Goal: Task Accomplishment & Management: Complete application form

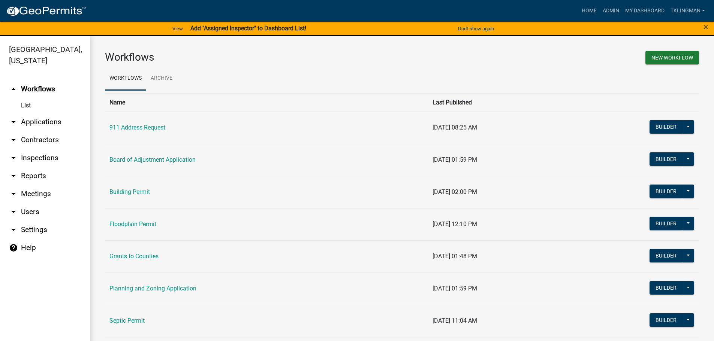
scroll to position [72, 0]
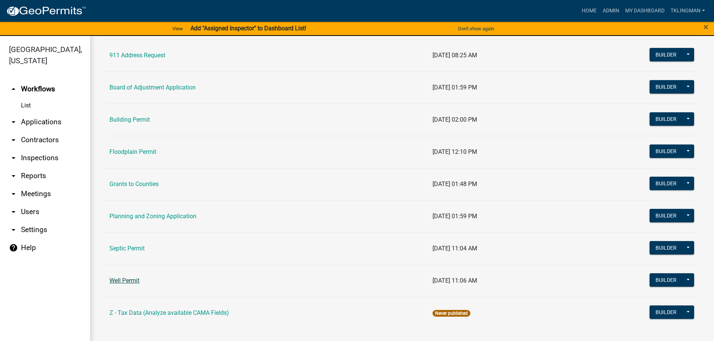
click at [125, 284] on link "Well Permit" at bounding box center [124, 280] width 30 height 7
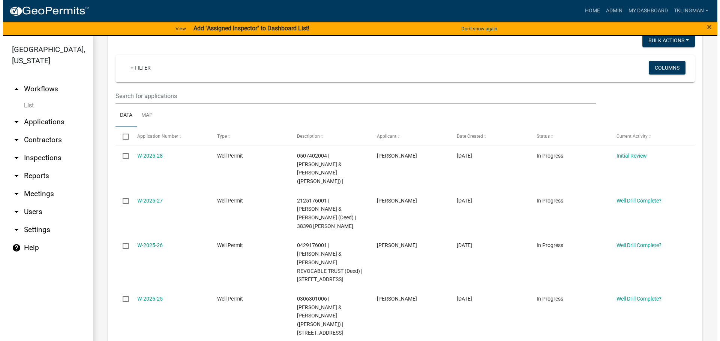
scroll to position [112, 0]
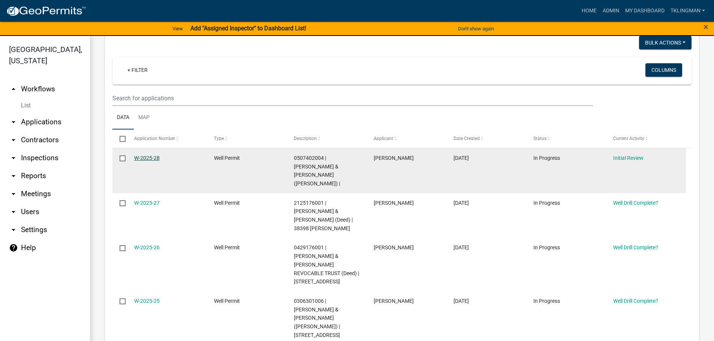
click at [142, 159] on link "W-2025-28" at bounding box center [146, 158] width 25 height 6
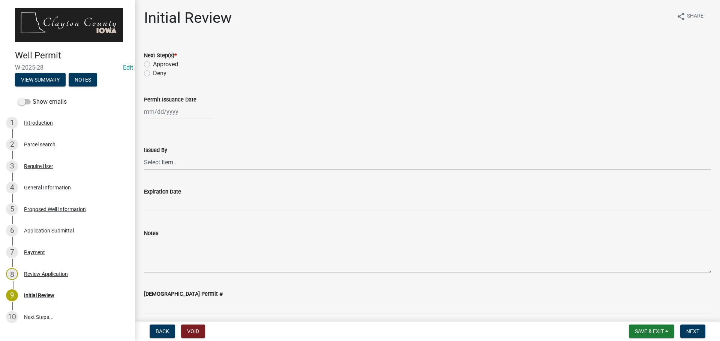
click at [153, 65] on label "Approved" at bounding box center [165, 64] width 25 height 9
click at [153, 65] on input "Approved" at bounding box center [155, 62] width 5 height 5
radio input "true"
click at [172, 111] on div at bounding box center [178, 111] width 69 height 15
select select "8"
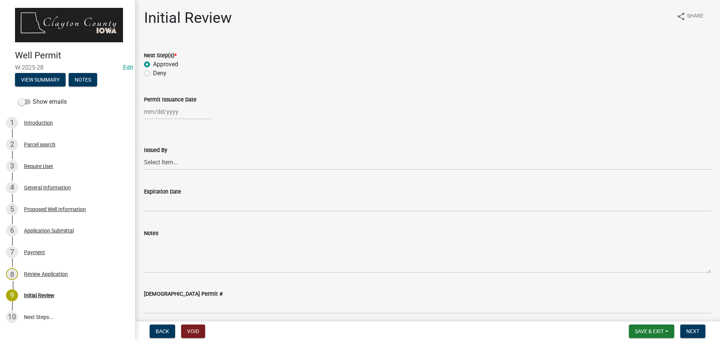
select select "2025"
click at [155, 186] on div "18" at bounding box center [151, 188] width 12 height 12
type input "[DATE]"
click at [164, 165] on select "Select Item... [PERSON_NAME] [PERSON_NAME]" at bounding box center [427, 162] width 567 height 15
click at [144, 155] on select "Select Item... [PERSON_NAME] [PERSON_NAME]" at bounding box center [427, 162] width 567 height 15
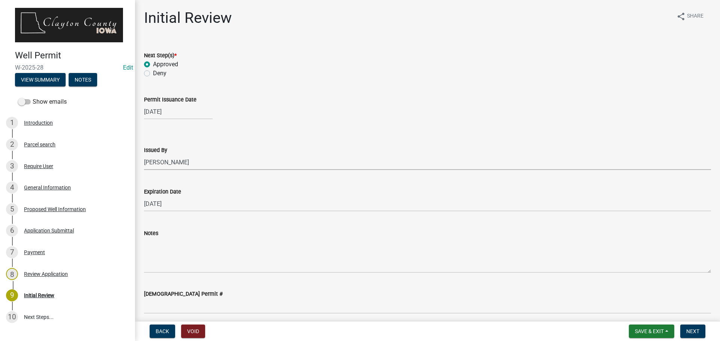
select select "41ff415c-e69d-4efe-9870-abb05f229412"
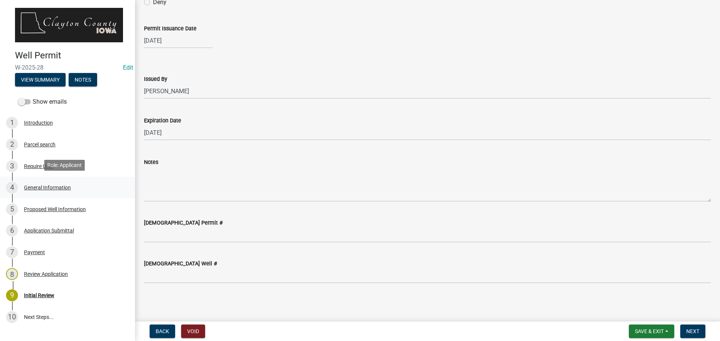
click at [49, 187] on div "General Information" at bounding box center [47, 187] width 47 height 5
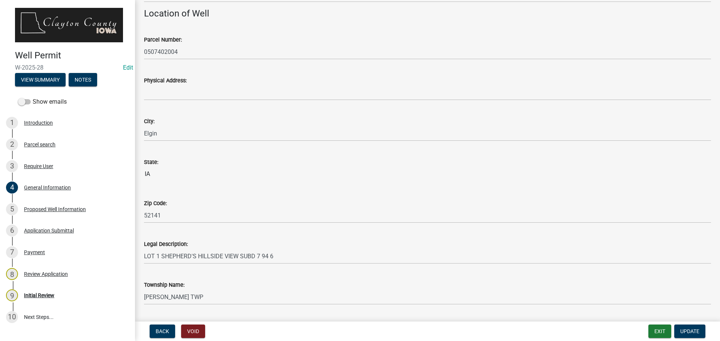
scroll to position [591, 0]
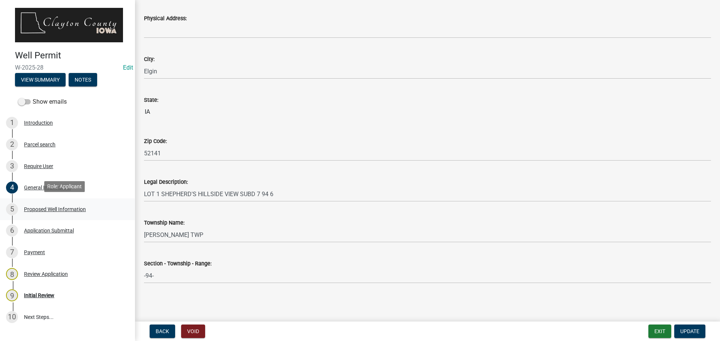
click at [38, 207] on div "Proposed Well Information" at bounding box center [55, 209] width 62 height 5
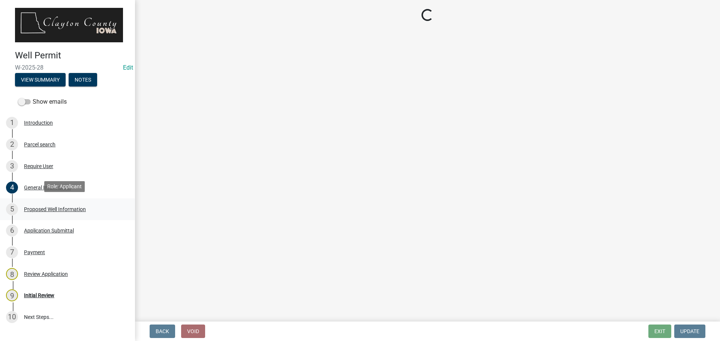
scroll to position [0, 0]
select select "b914ece8-feae-4b0c-9c33-9caeeca31e48"
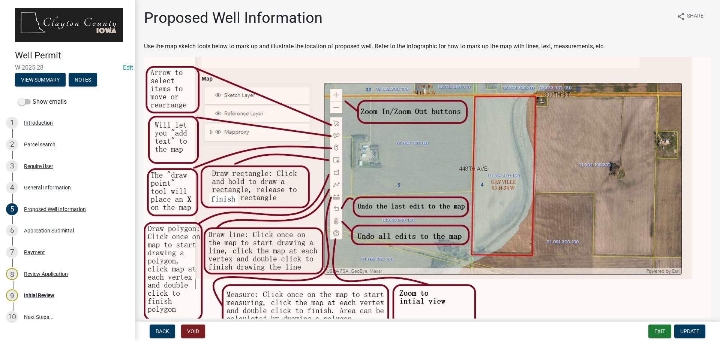
scroll to position [225, 0]
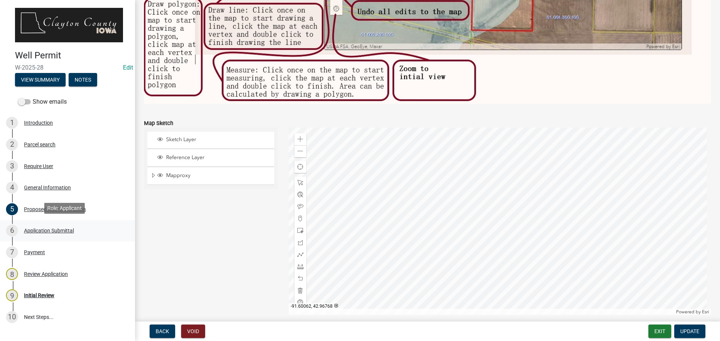
click at [54, 230] on div "Application Submittal" at bounding box center [49, 230] width 50 height 5
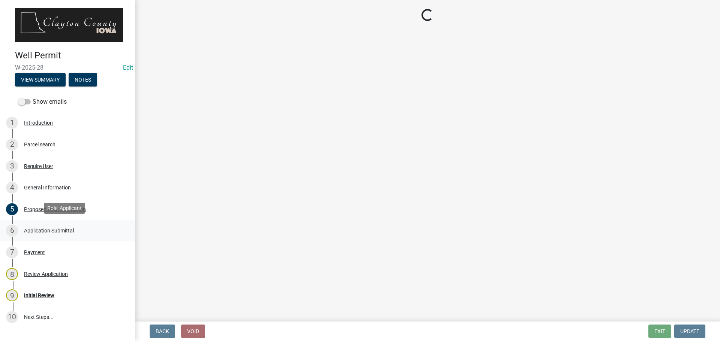
scroll to position [0, 0]
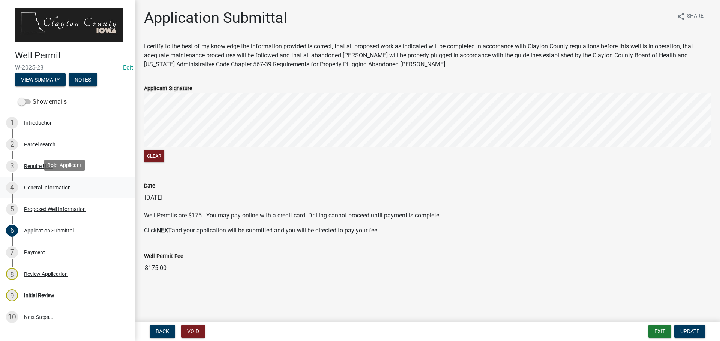
click at [42, 186] on div "General Information" at bounding box center [47, 187] width 47 height 5
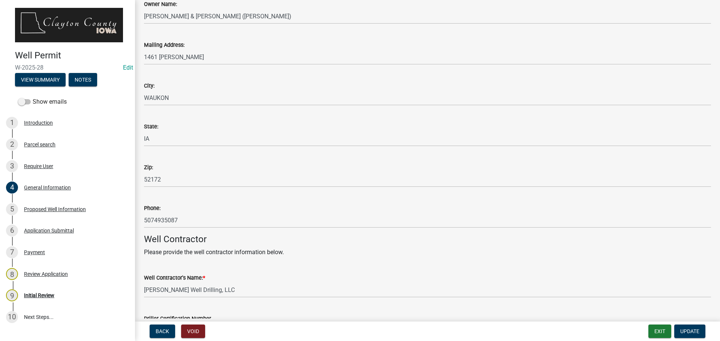
scroll to position [112, 0]
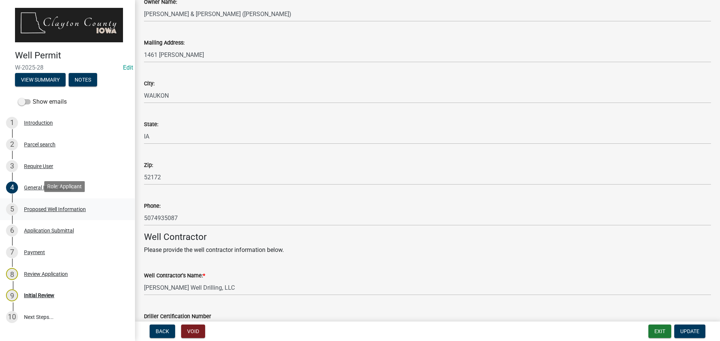
click at [57, 208] on div "Proposed Well Information" at bounding box center [55, 209] width 62 height 5
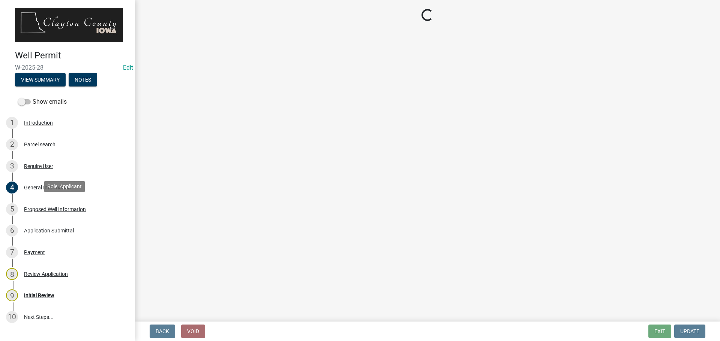
select select "b914ece8-feae-4b0c-9c33-9caeeca31e48"
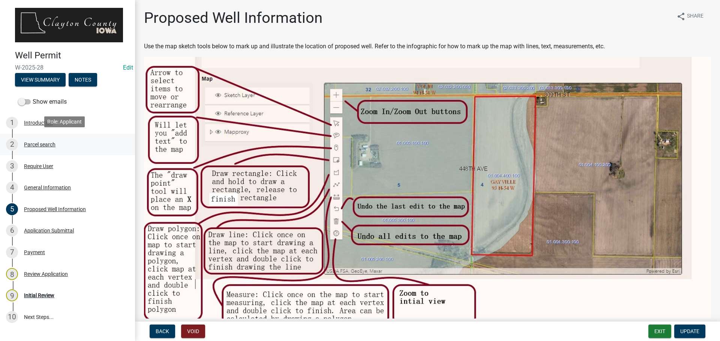
click at [44, 144] on div "Parcel search" at bounding box center [39, 144] width 31 height 5
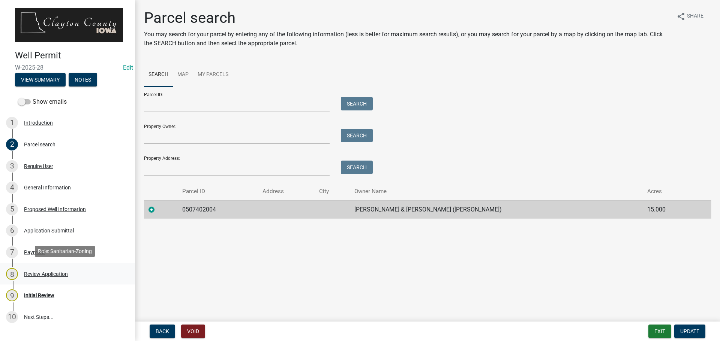
click at [50, 274] on div "Review Application" at bounding box center [46, 274] width 44 height 5
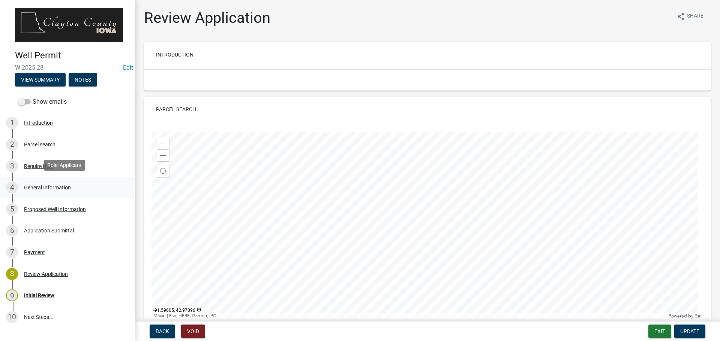
click at [59, 185] on div "General Information" at bounding box center [47, 187] width 47 height 5
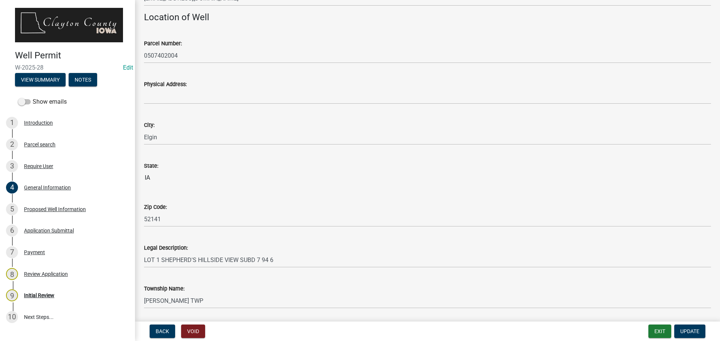
scroll to position [591, 0]
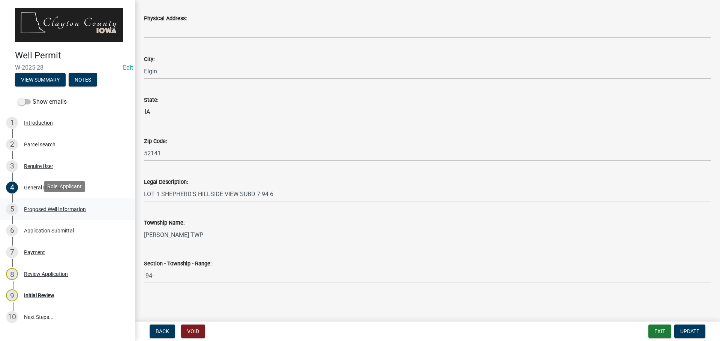
click at [65, 208] on div "Proposed Well Information" at bounding box center [55, 209] width 62 height 5
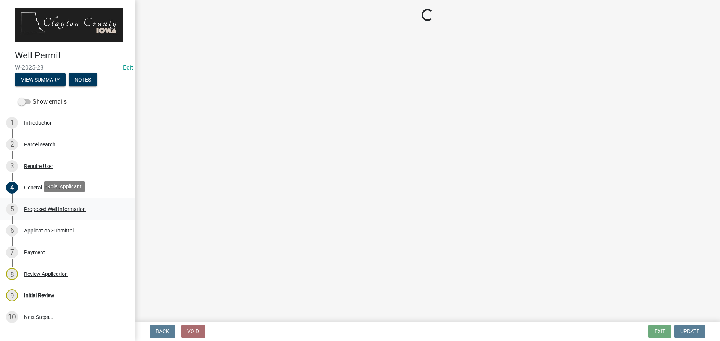
scroll to position [0, 0]
select select "b914ece8-feae-4b0c-9c33-9caeeca31e48"
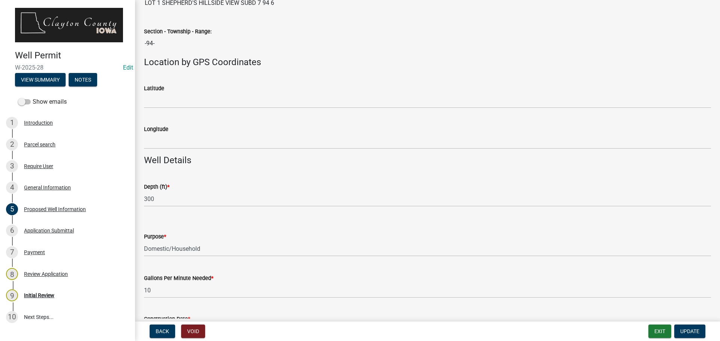
scroll to position [665, 0]
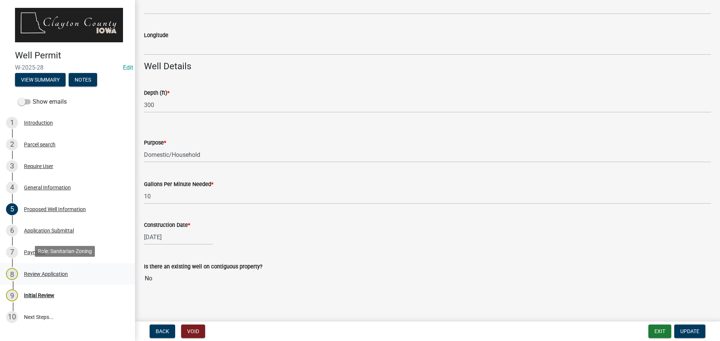
click at [46, 272] on div "Review Application" at bounding box center [46, 274] width 44 height 5
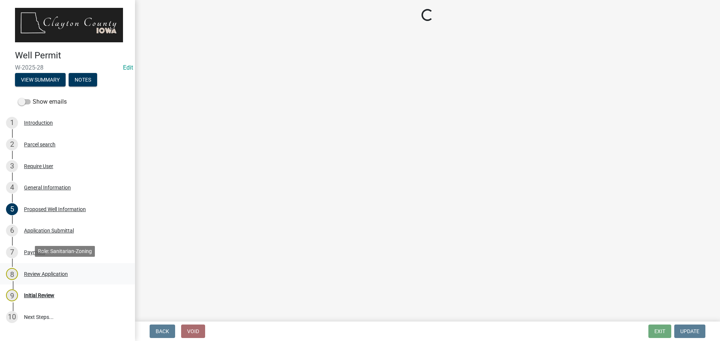
scroll to position [0, 0]
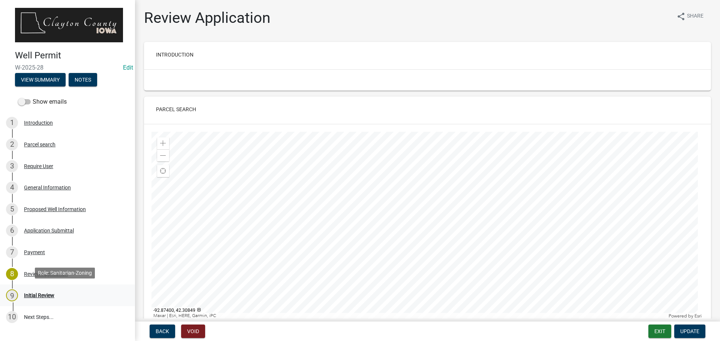
click at [49, 293] on div "Initial Review" at bounding box center [39, 295] width 30 height 5
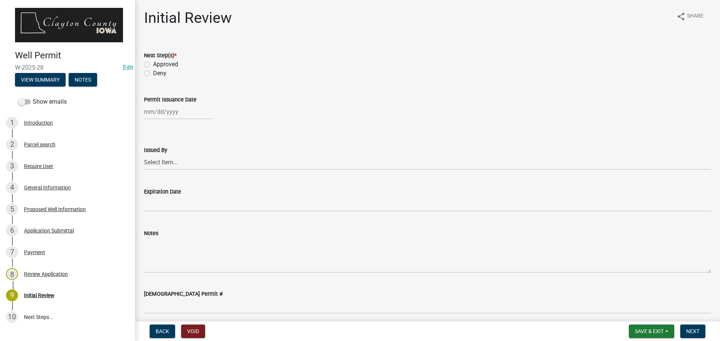
click at [153, 65] on label "Approved" at bounding box center [165, 64] width 25 height 9
click at [153, 65] on input "Approved" at bounding box center [155, 62] width 5 height 5
radio input "true"
click at [182, 109] on div at bounding box center [178, 111] width 69 height 15
select select "8"
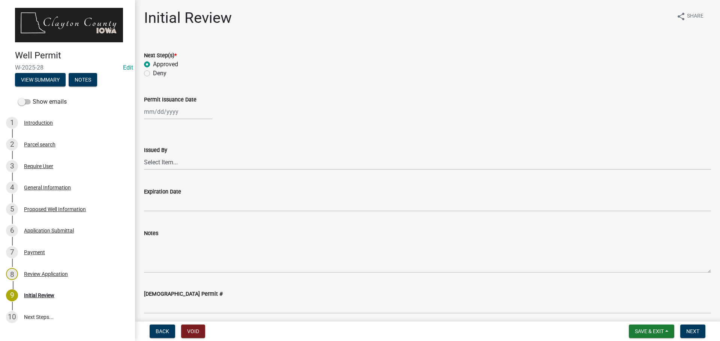
select select "2025"
click at [190, 177] on div "14" at bounding box center [187, 176] width 12 height 12
type input "[DATE]"
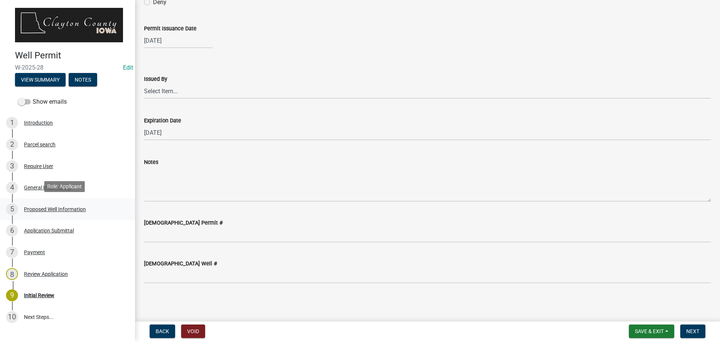
click at [47, 207] on div "Proposed Well Information" at bounding box center [55, 209] width 62 height 5
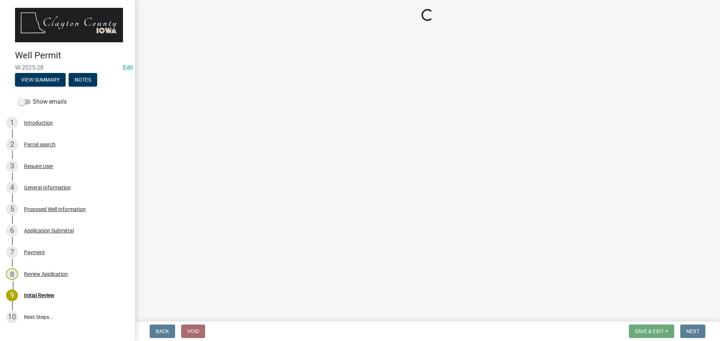
select select "b914ece8-feae-4b0c-9c33-9caeeca31e48"
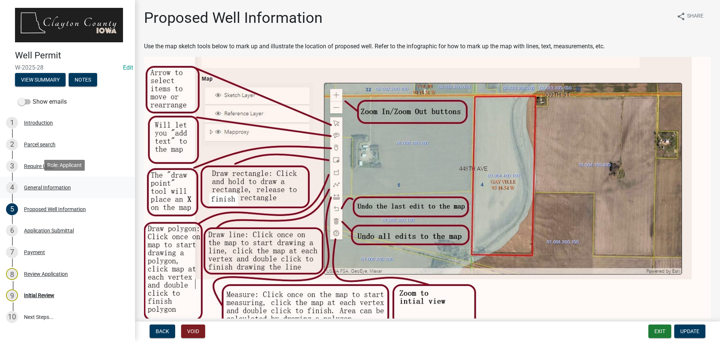
click at [38, 185] on div "General Information" at bounding box center [47, 187] width 47 height 5
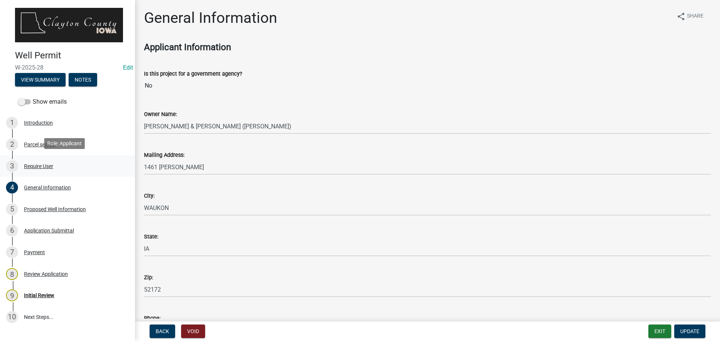
click at [36, 164] on div "Require User" at bounding box center [38, 166] width 29 height 5
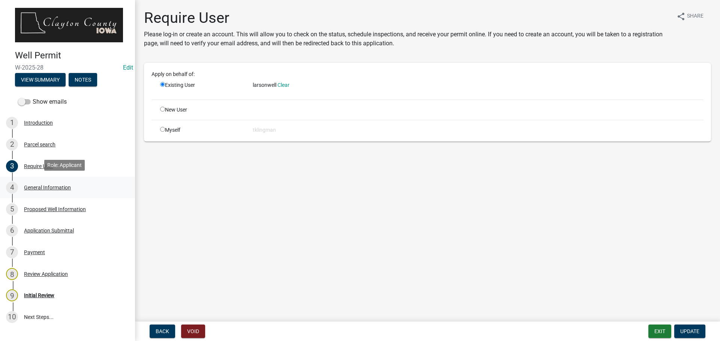
click at [42, 188] on div "General Information" at bounding box center [47, 187] width 47 height 5
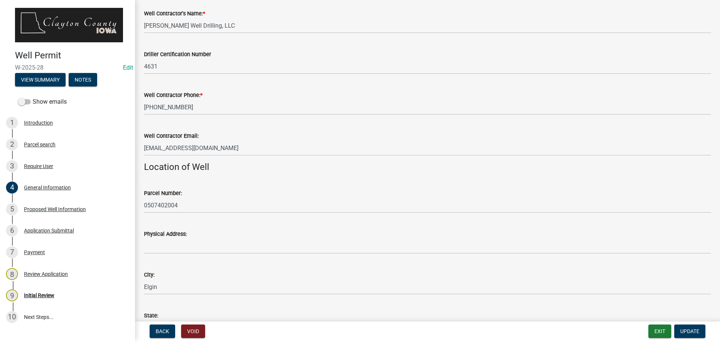
scroll to position [591, 0]
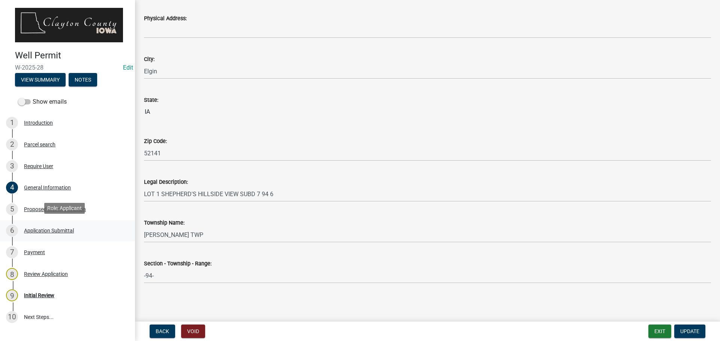
click at [43, 229] on div "Application Submittal" at bounding box center [49, 230] width 50 height 5
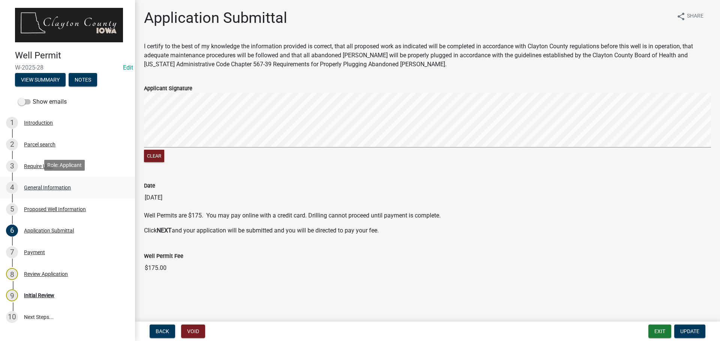
click at [42, 187] on div "General Information" at bounding box center [47, 187] width 47 height 5
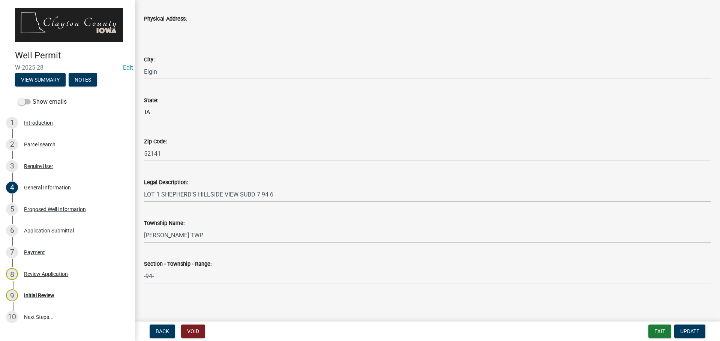
scroll to position [591, 0]
click at [43, 293] on div "Initial Review" at bounding box center [39, 295] width 30 height 5
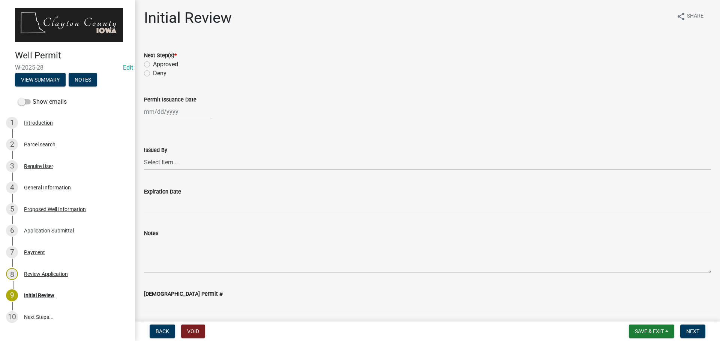
click at [148, 61] on div "Approved" at bounding box center [427, 64] width 567 height 9
click at [150, 64] on div "Approved" at bounding box center [427, 64] width 567 height 9
click at [150, 63] on div "Approved" at bounding box center [427, 64] width 567 height 9
click at [153, 63] on label "Approved" at bounding box center [165, 64] width 25 height 9
click at [153, 63] on input "Approved" at bounding box center [155, 62] width 5 height 5
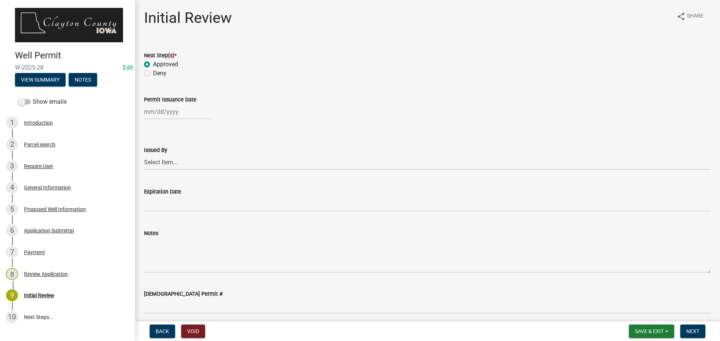
radio input "true"
click at [159, 111] on div at bounding box center [178, 111] width 69 height 15
select select "8"
select select "2025"
click at [190, 175] on div "14" at bounding box center [187, 176] width 12 height 12
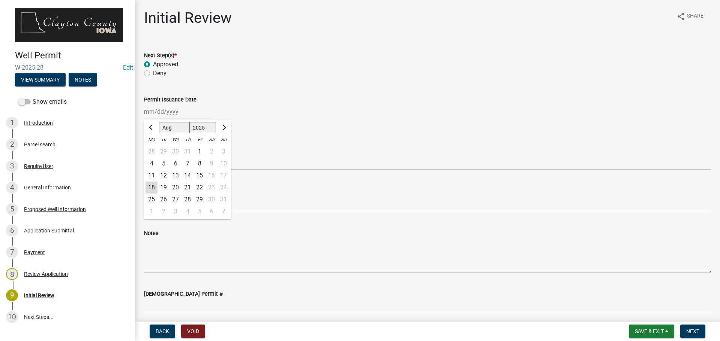
type input "[DATE]"
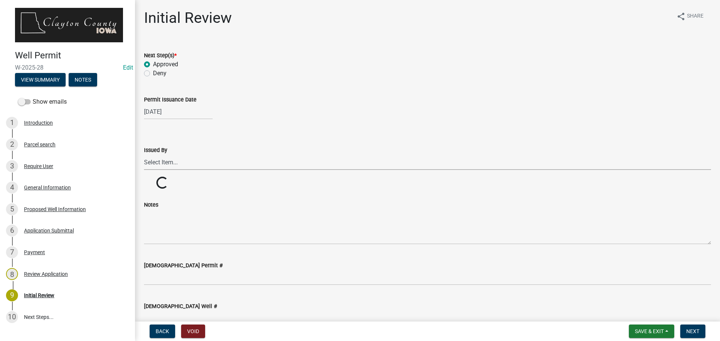
click at [180, 163] on select "Select Item... [PERSON_NAME] [PERSON_NAME]" at bounding box center [427, 162] width 567 height 15
click at [144, 155] on select "Select Item... [PERSON_NAME] [PERSON_NAME]" at bounding box center [427, 162] width 567 height 15
select select "41ff415c-e69d-4efe-9870-abb05f229412"
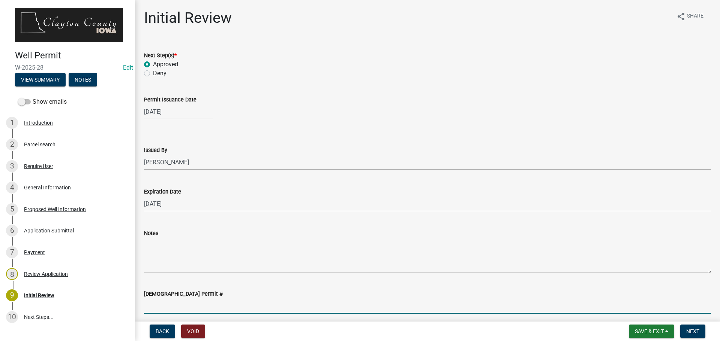
click at [168, 311] on input "[DEMOGRAPHIC_DATA] Permit #" at bounding box center [427, 306] width 567 height 15
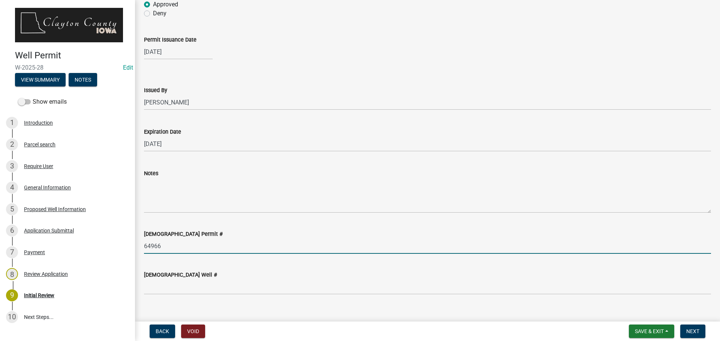
scroll to position [71, 0]
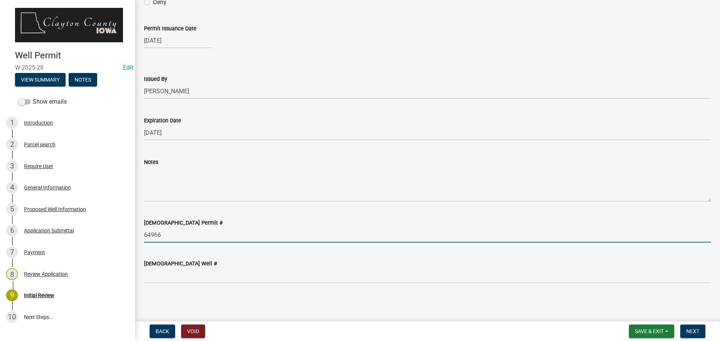
type input "64966"
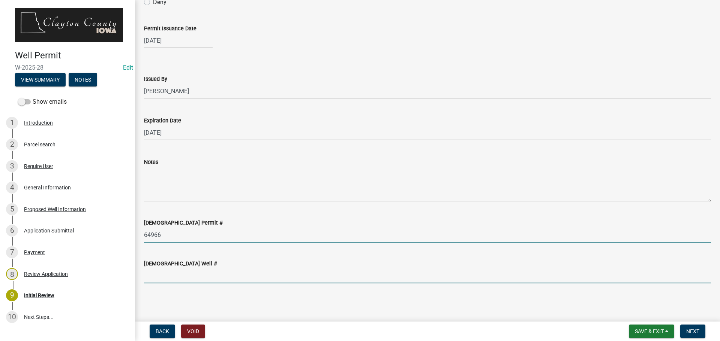
click at [184, 277] on input "[DEMOGRAPHIC_DATA] Well #" at bounding box center [427, 275] width 567 height 15
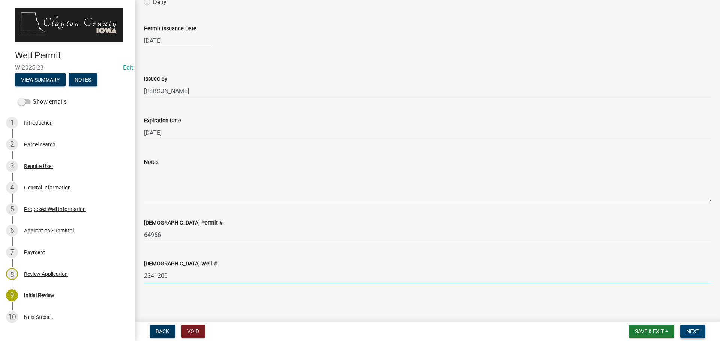
type input "2241200"
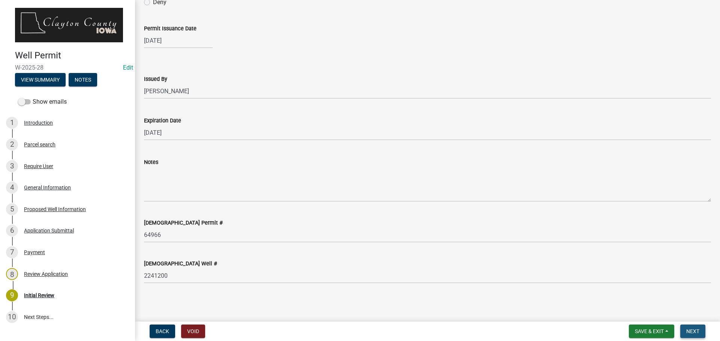
click at [693, 329] on span "Next" at bounding box center [692, 332] width 13 height 6
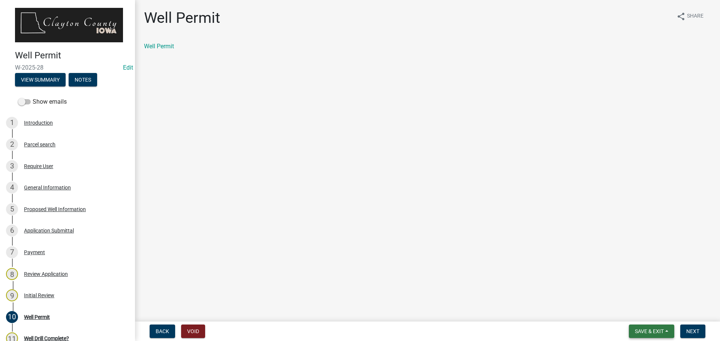
click at [647, 331] on span "Save & Exit" at bounding box center [649, 332] width 29 height 6
click at [160, 177] on main "Well Permit share Share Well Permit" at bounding box center [427, 159] width 585 height 319
click at [40, 142] on div "Parcel search" at bounding box center [39, 144] width 31 height 5
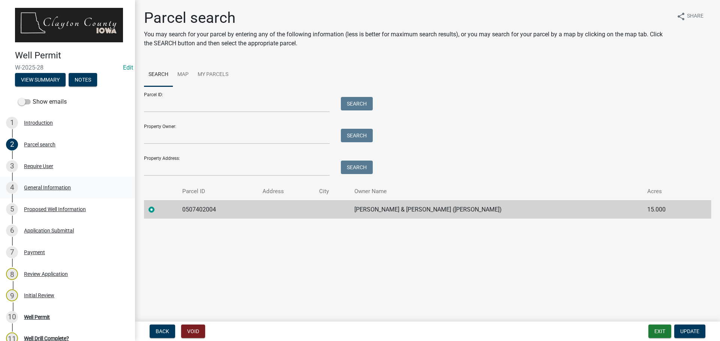
click at [48, 185] on div "General Information" at bounding box center [47, 187] width 47 height 5
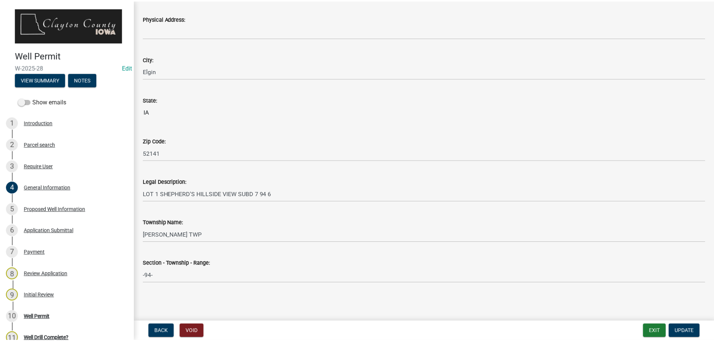
scroll to position [328, 0]
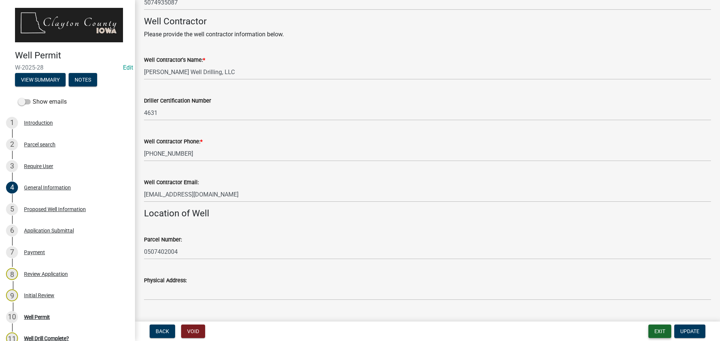
click at [666, 332] on button "Exit" at bounding box center [659, 331] width 23 height 13
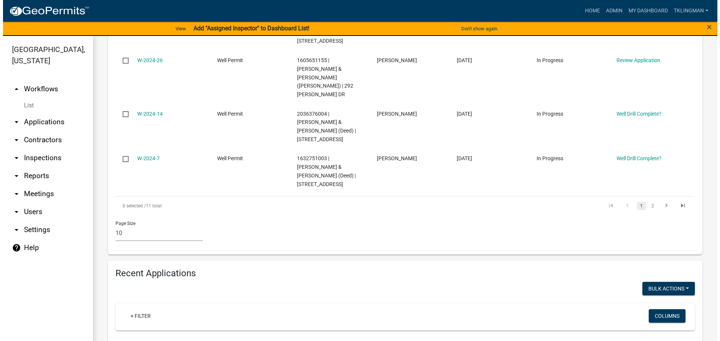
scroll to position [637, 0]
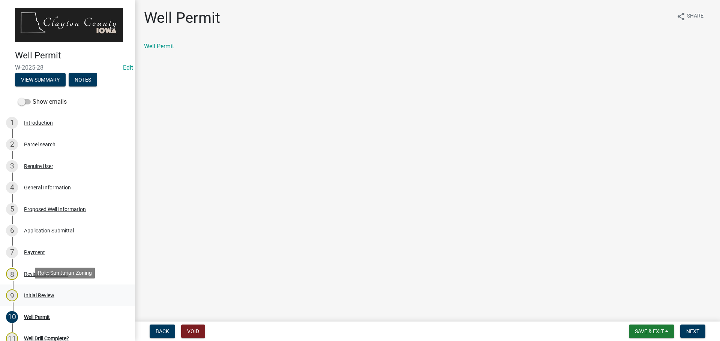
click at [42, 293] on div "Initial Review" at bounding box center [39, 295] width 30 height 5
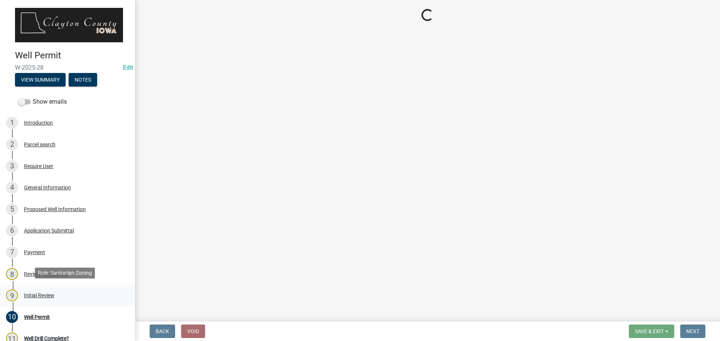
select select "41ff415c-e69d-4efe-9870-abb05f229412"
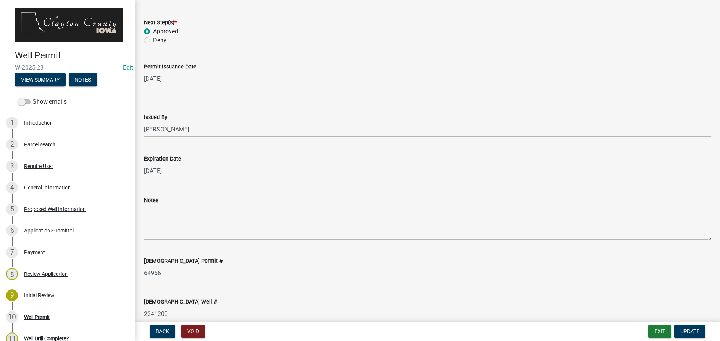
scroll to position [71, 0]
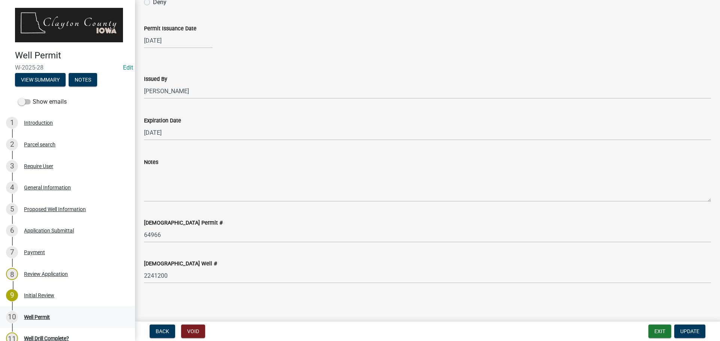
click at [33, 315] on div "Well Permit" at bounding box center [37, 317] width 26 height 5
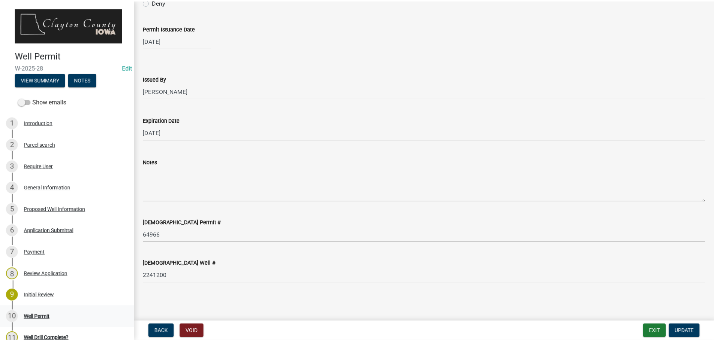
scroll to position [0, 0]
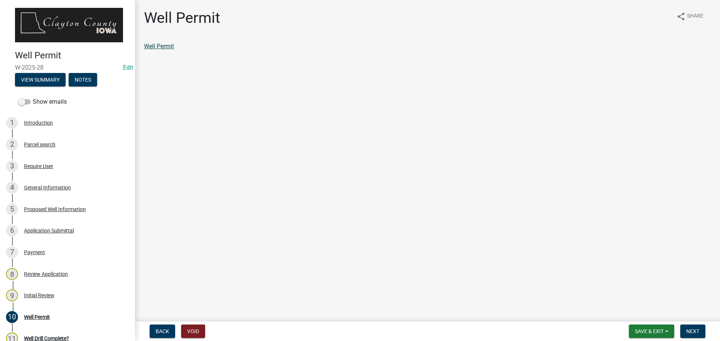
click at [159, 47] on link "Well Permit" at bounding box center [159, 46] width 30 height 7
click at [689, 334] on span "Next" at bounding box center [692, 332] width 13 height 6
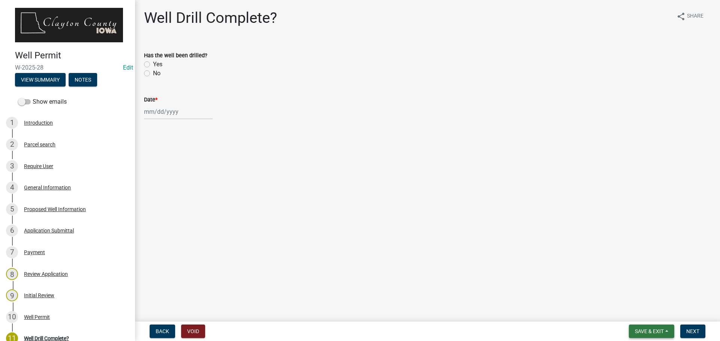
click at [645, 332] on span "Save & Exit" at bounding box center [649, 332] width 29 height 6
click at [650, 313] on button "Save & Exit" at bounding box center [644, 312] width 60 height 18
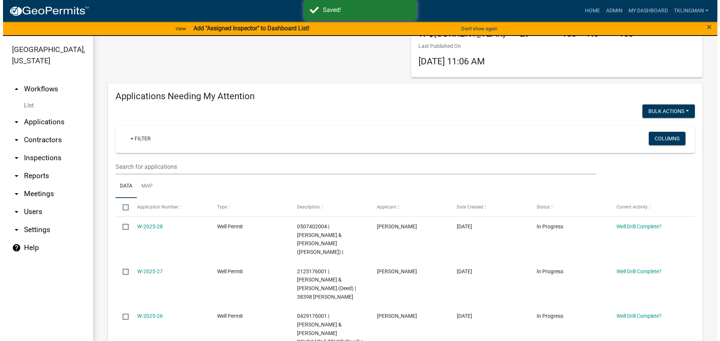
scroll to position [112, 0]
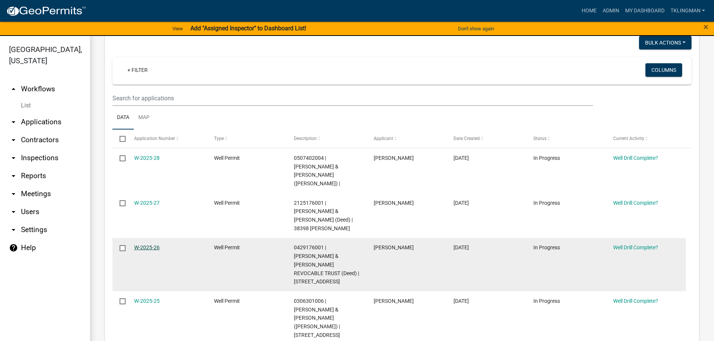
click at [154, 245] on link "W-2025-26" at bounding box center [146, 248] width 25 height 6
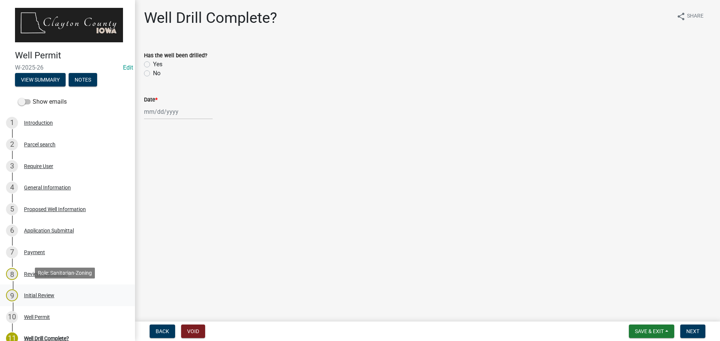
click at [31, 293] on div "Initial Review" at bounding box center [39, 295] width 30 height 5
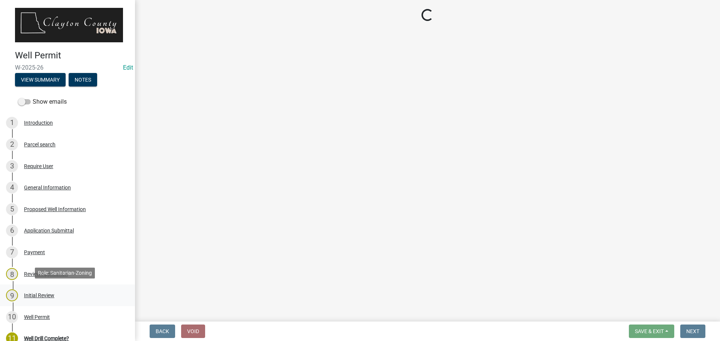
select select "41ff415c-e69d-4efe-9870-abb05f229412"
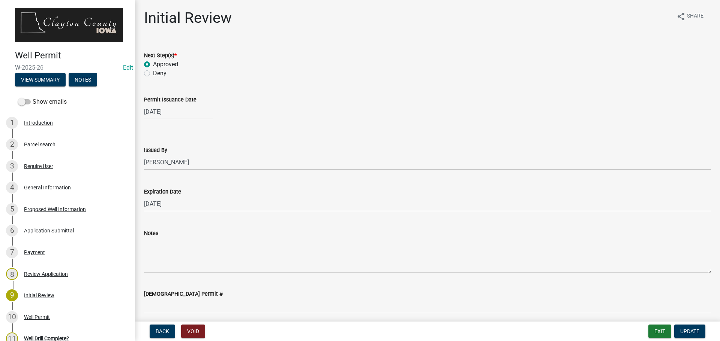
scroll to position [71, 0]
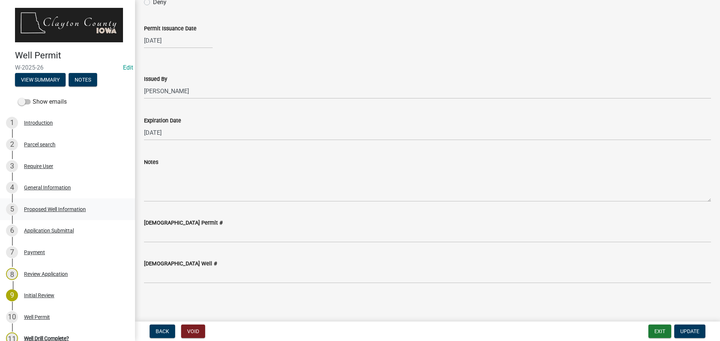
click at [63, 207] on div "Proposed Well Information" at bounding box center [55, 209] width 62 height 5
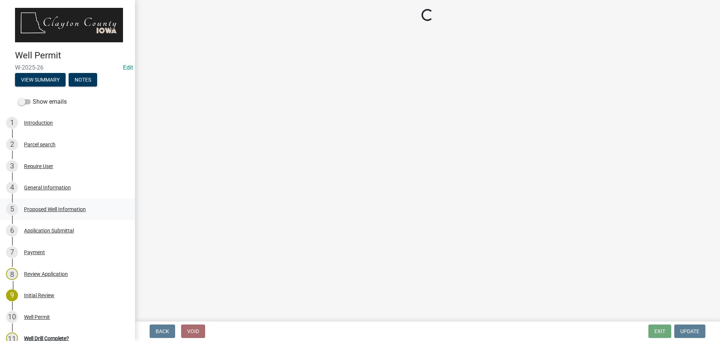
scroll to position [0, 0]
select select "b914ece8-feae-4b0c-9c33-9caeeca31e48"
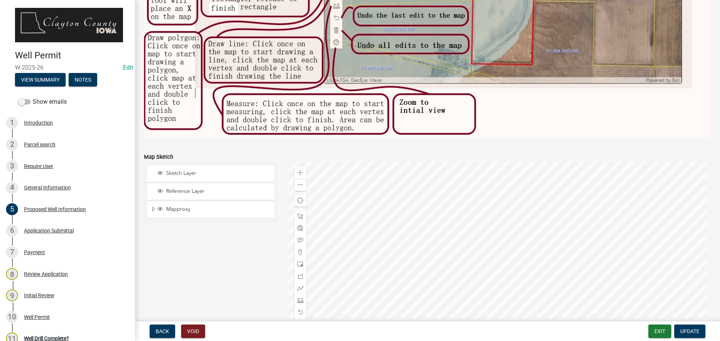
scroll to position [253, 0]
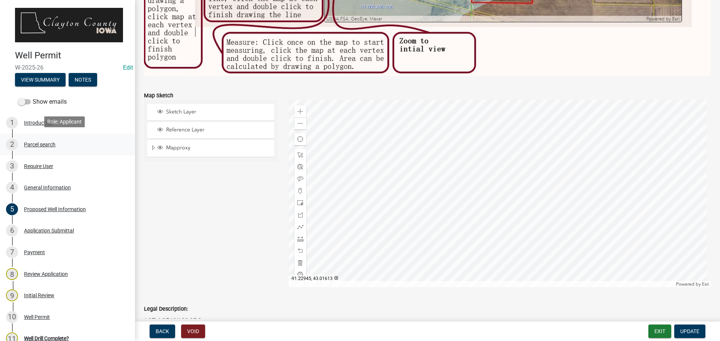
click at [41, 142] on div "Parcel search" at bounding box center [39, 144] width 31 height 5
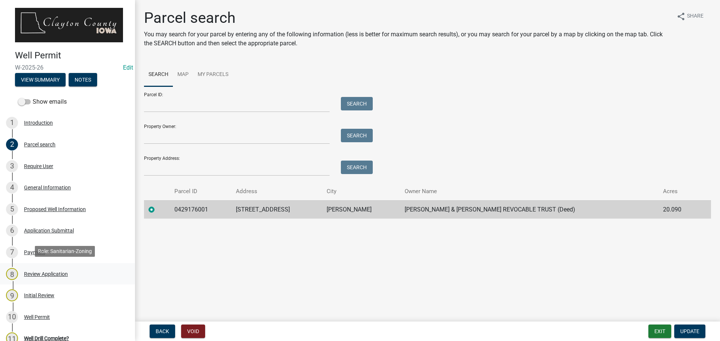
click at [50, 272] on div "Review Application" at bounding box center [46, 274] width 44 height 5
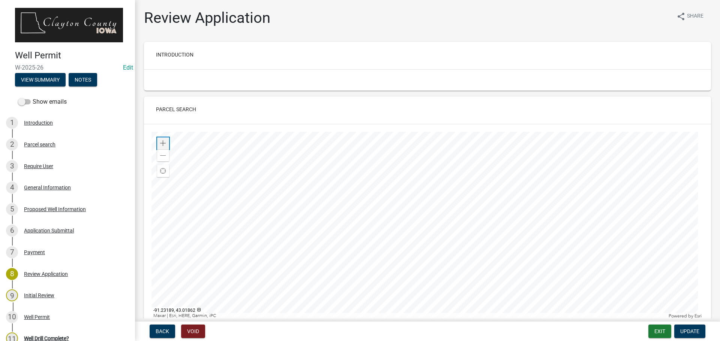
click at [161, 143] on span at bounding box center [163, 144] width 6 height 6
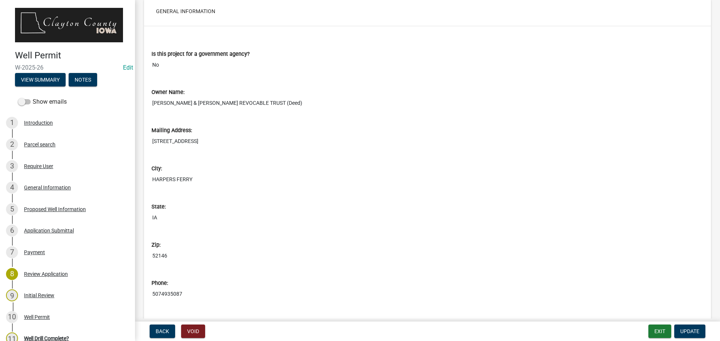
scroll to position [75, 0]
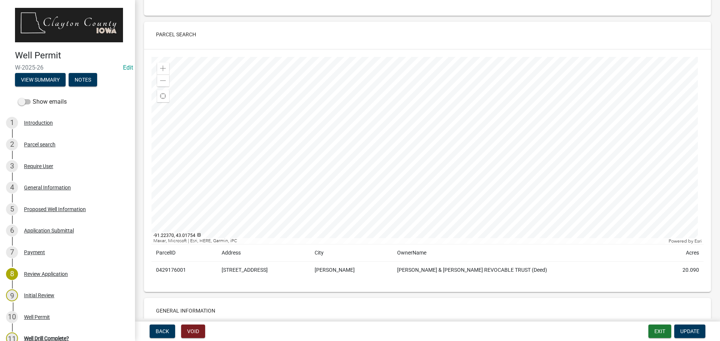
click at [400, 115] on div at bounding box center [427, 150] width 552 height 187
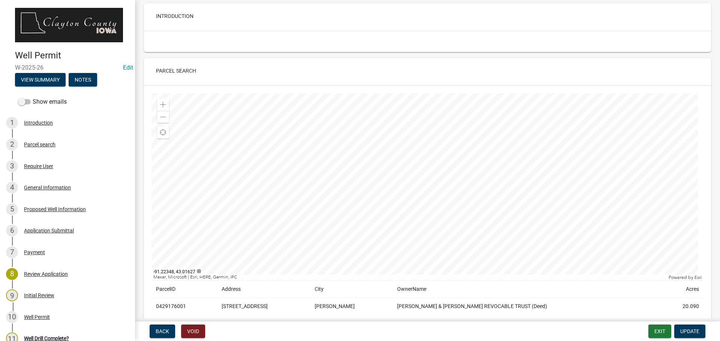
scroll to position [0, 0]
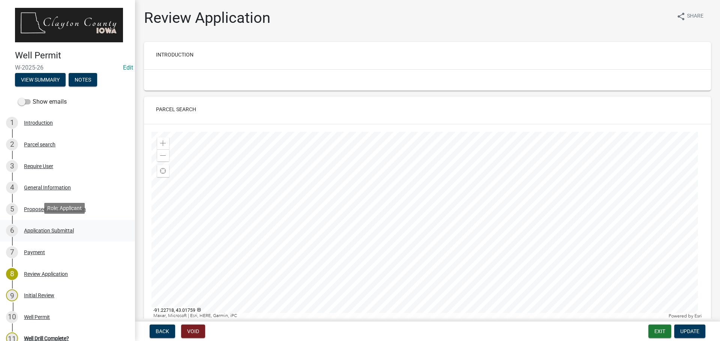
click at [43, 228] on div "Application Submittal" at bounding box center [49, 230] width 50 height 5
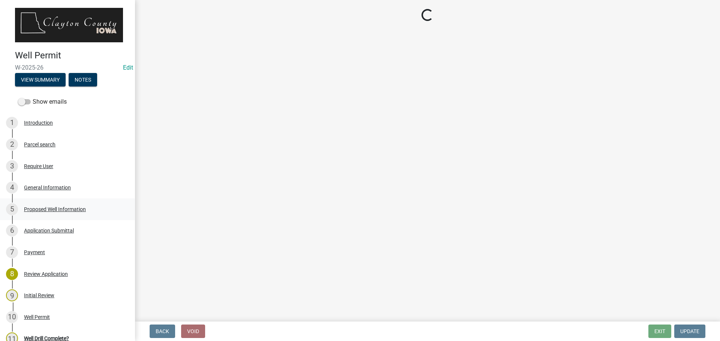
click at [45, 207] on div "Proposed Well Information" at bounding box center [55, 209] width 62 height 5
select select "b914ece8-feae-4b0c-9c33-9caeeca31e48"
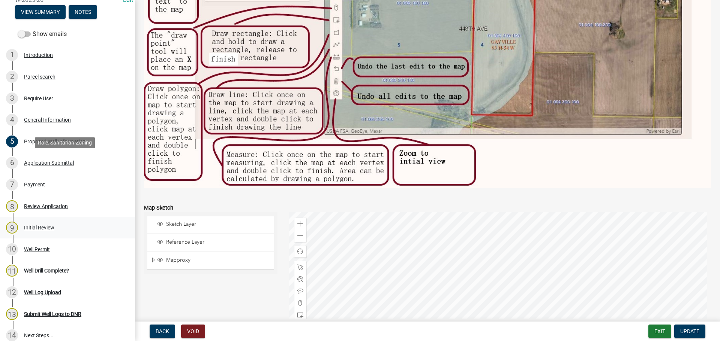
scroll to position [141, 0]
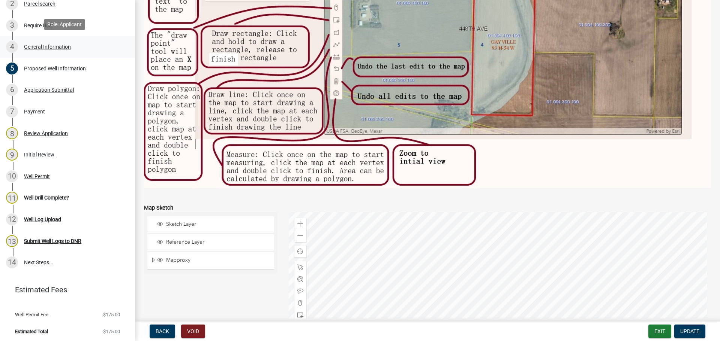
click at [48, 44] on div "General Information" at bounding box center [47, 46] width 47 height 5
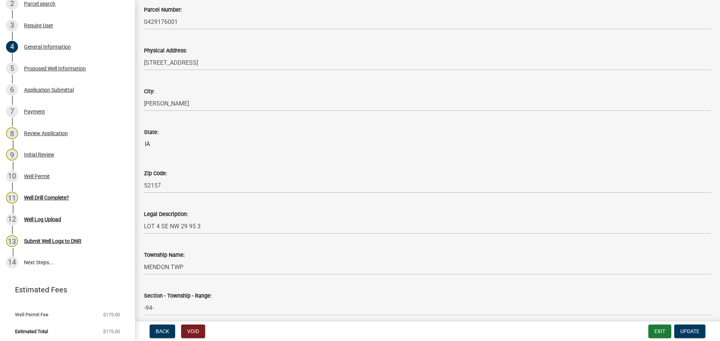
scroll to position [591, 0]
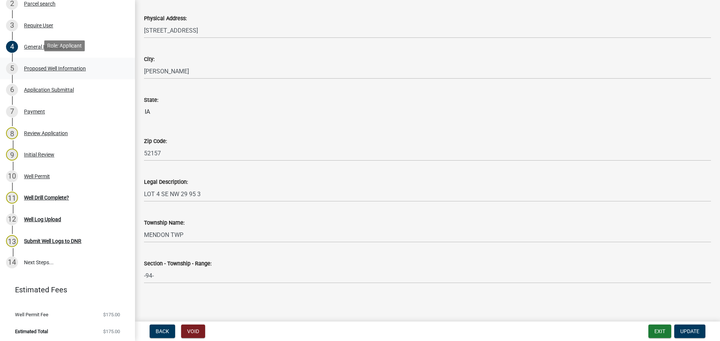
click at [39, 66] on div "Proposed Well Information" at bounding box center [55, 68] width 62 height 5
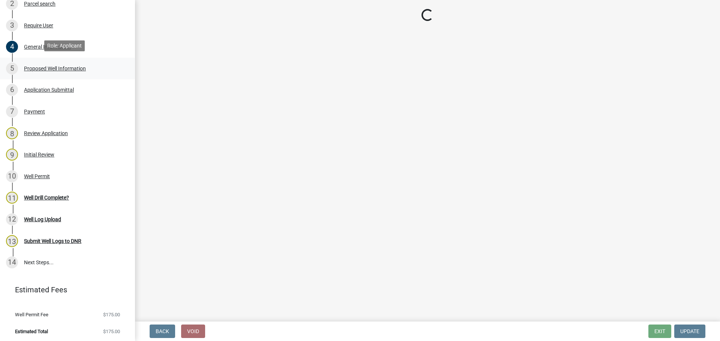
select select "b914ece8-feae-4b0c-9c33-9caeeca31e48"
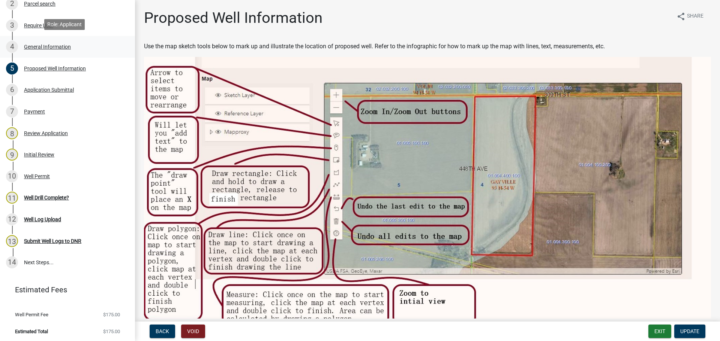
click at [47, 45] on div "General Information" at bounding box center [47, 46] width 47 height 5
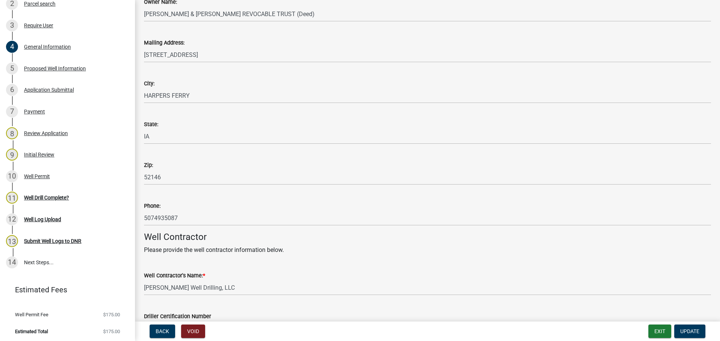
scroll to position [75, 0]
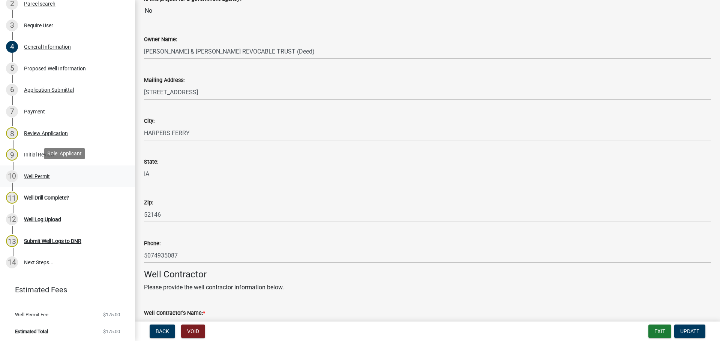
click at [37, 174] on div "Well Permit" at bounding box center [37, 176] width 26 height 5
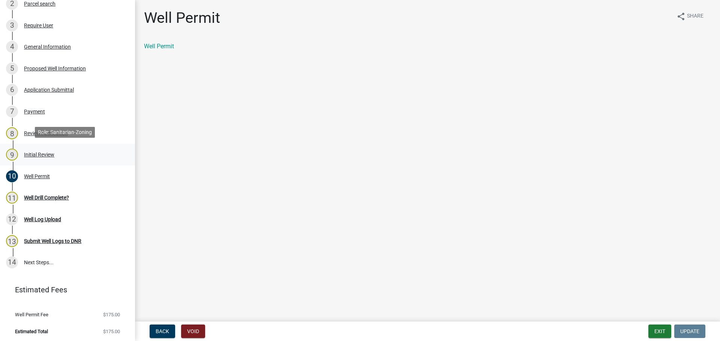
click at [40, 152] on div "Initial Review" at bounding box center [39, 154] width 30 height 5
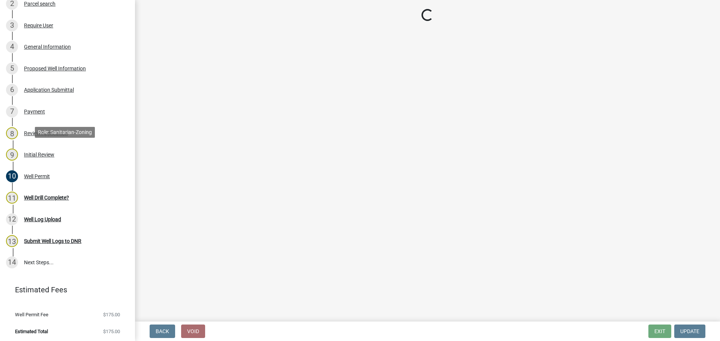
select select "41ff415c-e69d-4efe-9870-abb05f229412"
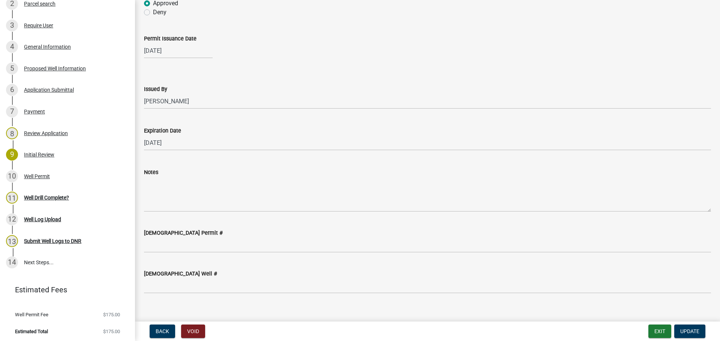
scroll to position [71, 0]
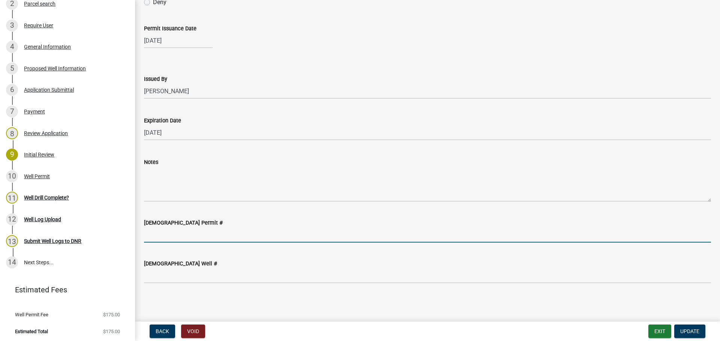
click at [216, 233] on input "[DEMOGRAPHIC_DATA] Permit #" at bounding box center [427, 235] width 567 height 15
type input "64968"
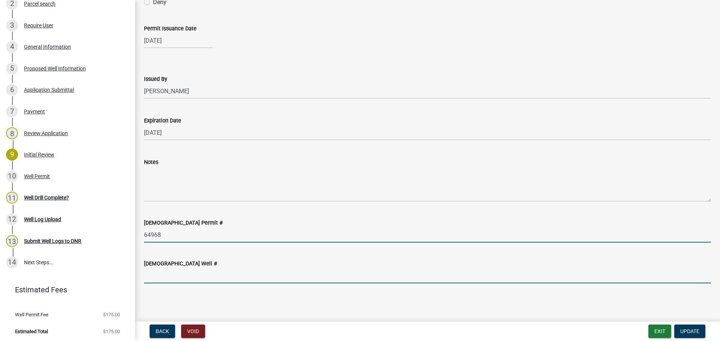
click at [337, 278] on input "[DEMOGRAPHIC_DATA] Well #" at bounding box center [427, 275] width 567 height 15
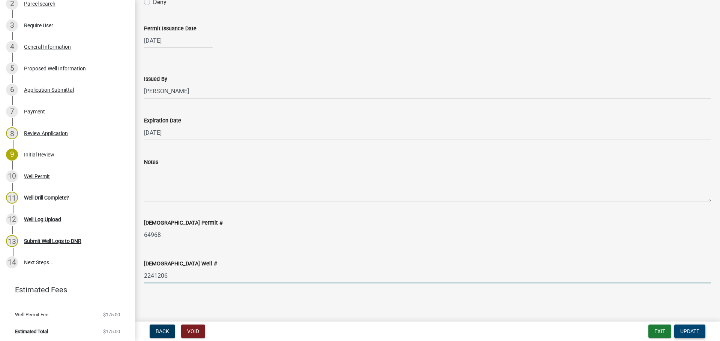
type input "2241206"
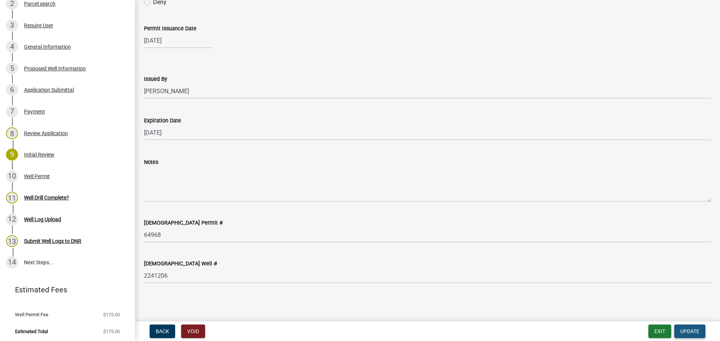
click at [681, 334] on span "Update" at bounding box center [689, 332] width 19 height 6
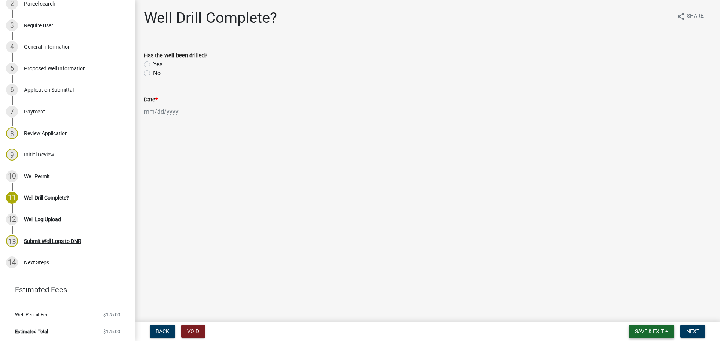
click at [654, 329] on span "Save & Exit" at bounding box center [649, 332] width 29 height 6
click at [643, 315] on button "Save & Exit" at bounding box center [644, 312] width 60 height 18
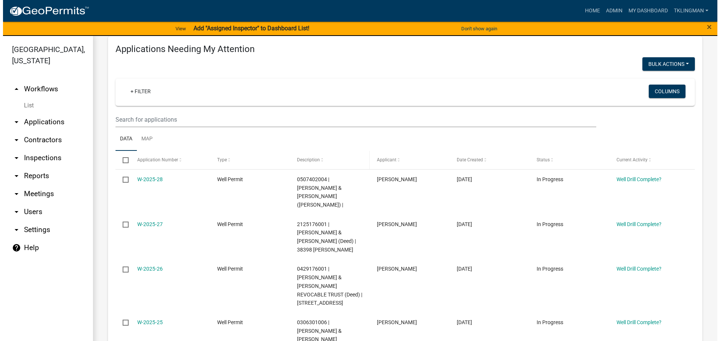
scroll to position [112, 0]
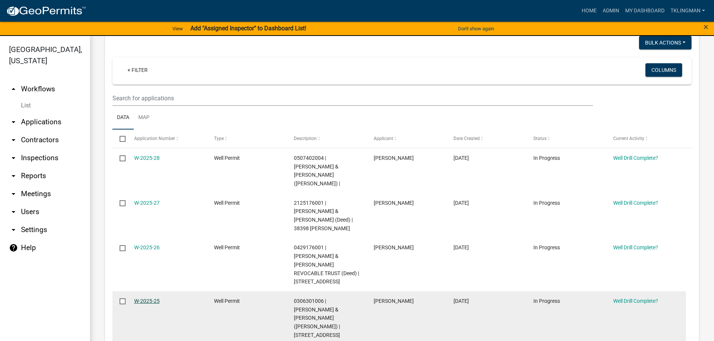
click at [145, 298] on link "W-2025-25" at bounding box center [146, 301] width 25 height 6
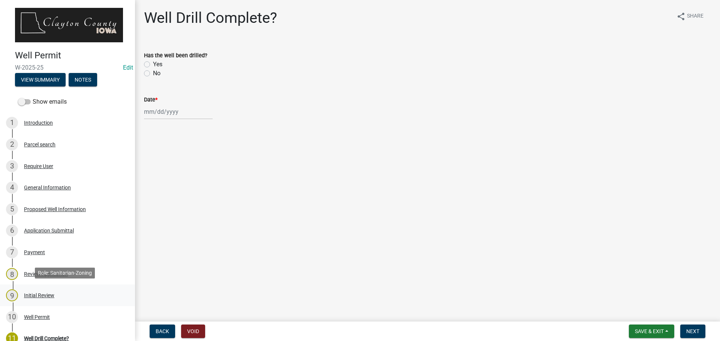
click at [49, 290] on div "9 Initial Review" at bounding box center [64, 296] width 117 height 12
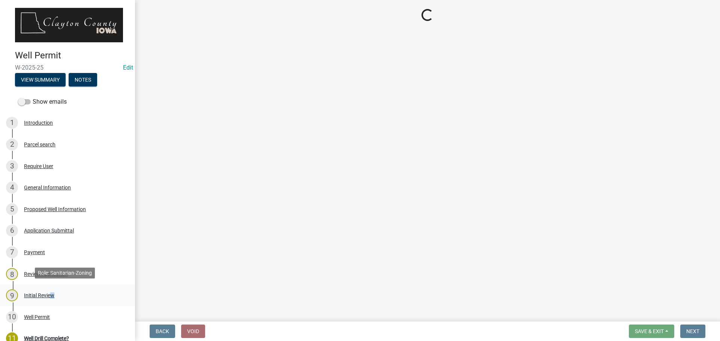
select select "41ff415c-e69d-4efe-9870-abb05f229412"
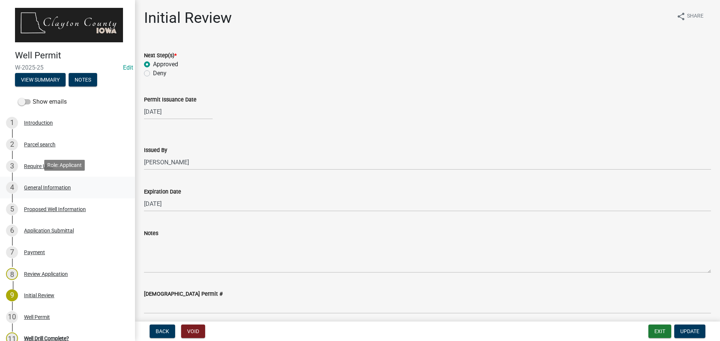
click at [56, 185] on div "General Information" at bounding box center [47, 187] width 47 height 5
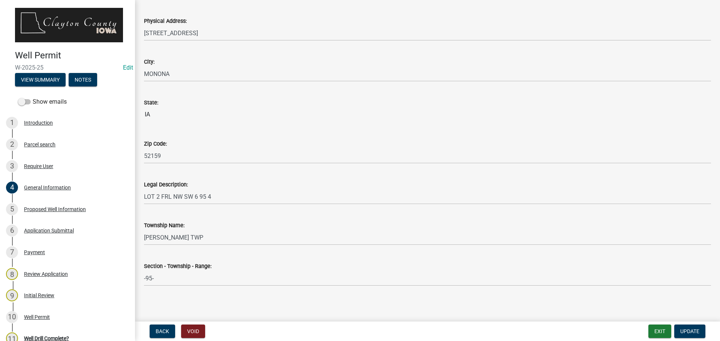
scroll to position [591, 0]
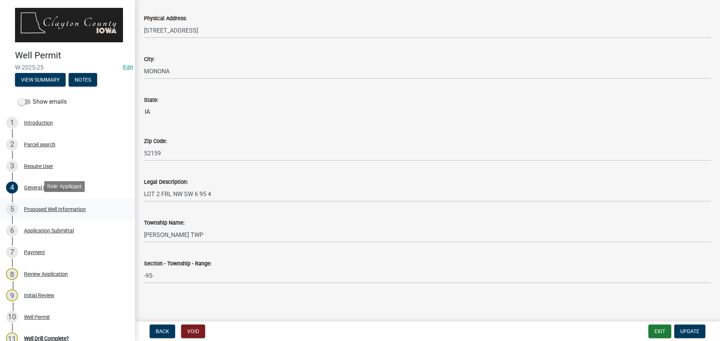
click at [55, 208] on div "Proposed Well Information" at bounding box center [55, 209] width 62 height 5
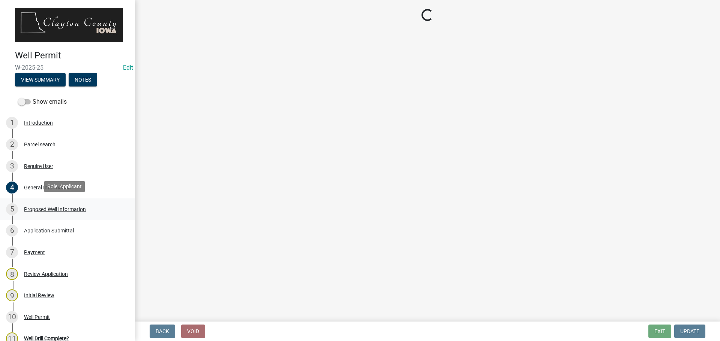
scroll to position [0, 0]
select select "b914ece8-feae-4b0c-9c33-9caeeca31e48"
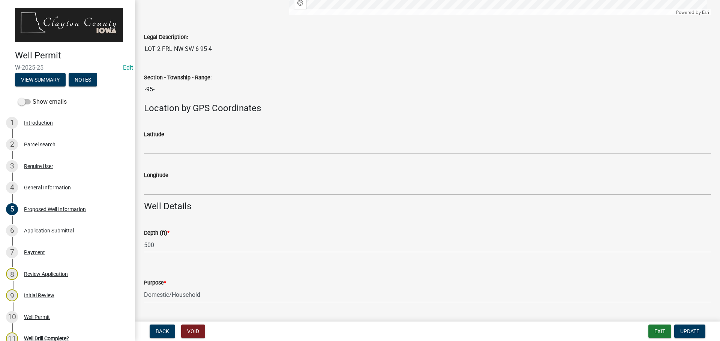
scroll to position [337, 0]
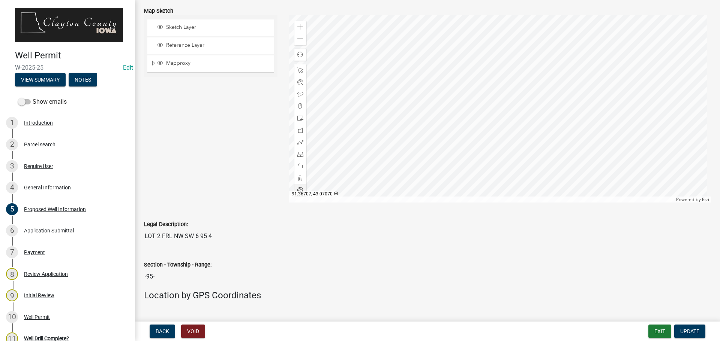
click at [505, 115] on div at bounding box center [500, 108] width 422 height 187
click at [458, 99] on span "Copy Coordinates" at bounding box center [463, 102] width 37 height 6
click at [220, 280] on input "-95-" at bounding box center [427, 276] width 567 height 15
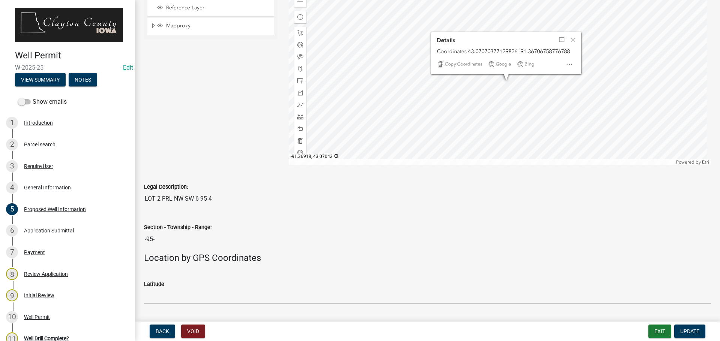
scroll to position [665, 0]
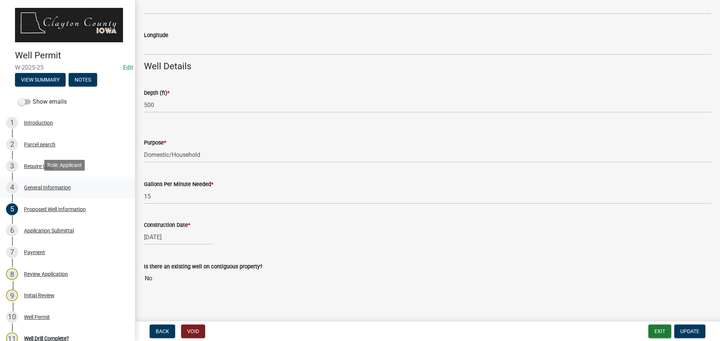
click at [47, 185] on div "General Information" at bounding box center [47, 187] width 47 height 5
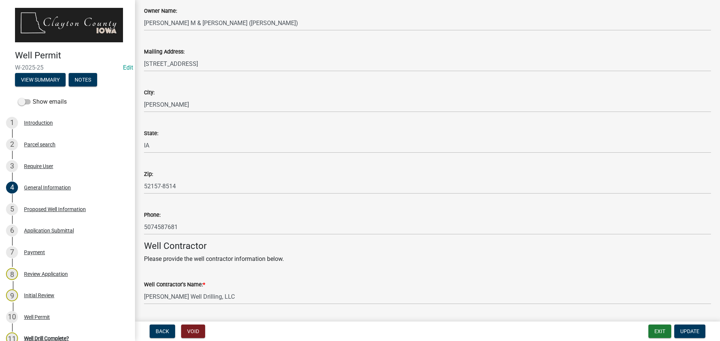
scroll to position [0, 0]
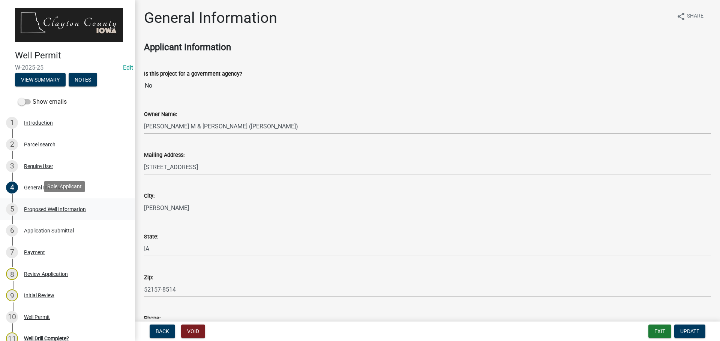
click at [62, 207] on div "Proposed Well Information" at bounding box center [55, 209] width 62 height 5
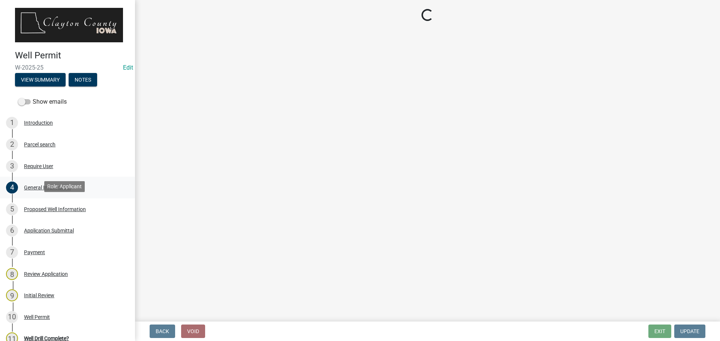
select select "b914ece8-feae-4b0c-9c33-9caeeca31e48"
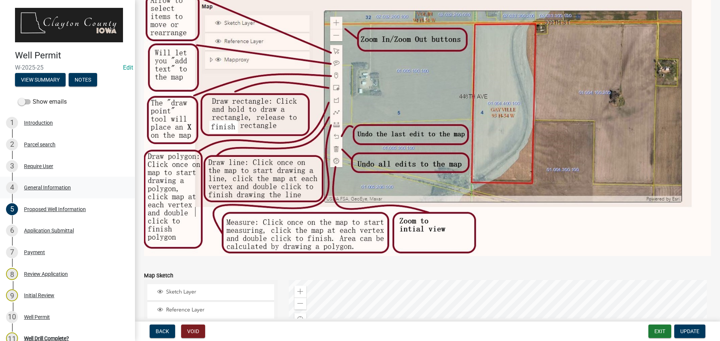
scroll to position [65, 0]
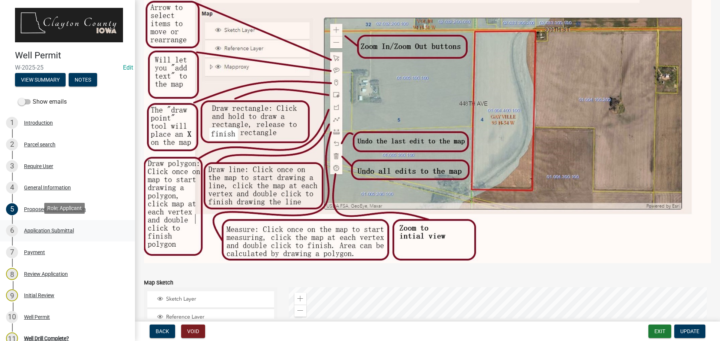
click at [57, 229] on div "Application Submittal" at bounding box center [49, 230] width 50 height 5
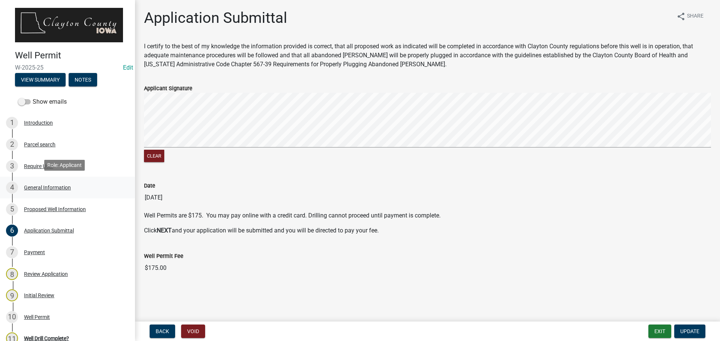
click at [45, 185] on div "General Information" at bounding box center [47, 187] width 47 height 5
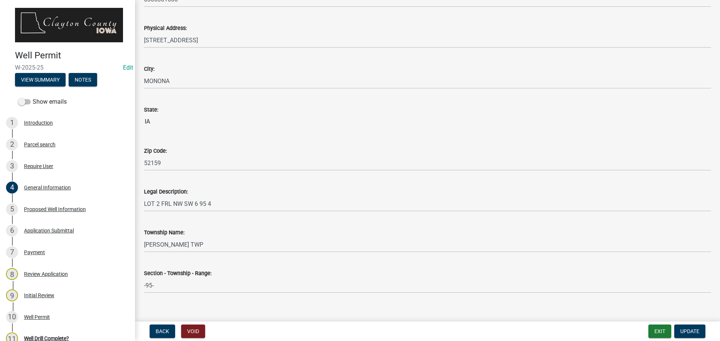
scroll to position [591, 0]
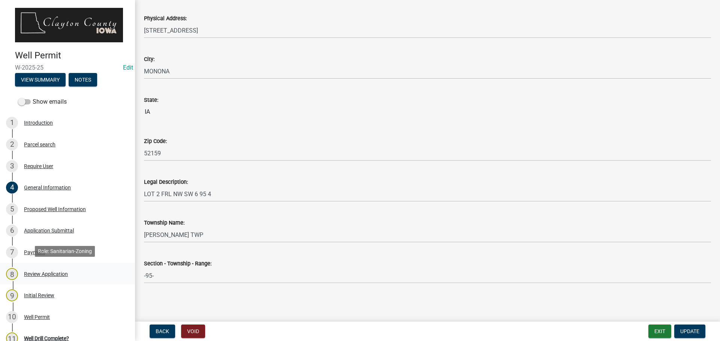
click at [34, 272] on div "Review Application" at bounding box center [46, 274] width 44 height 5
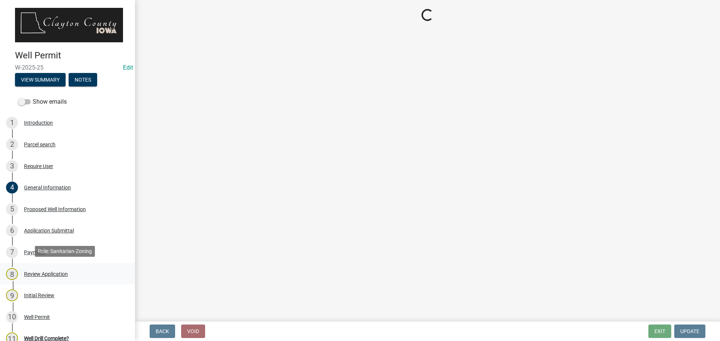
scroll to position [0, 0]
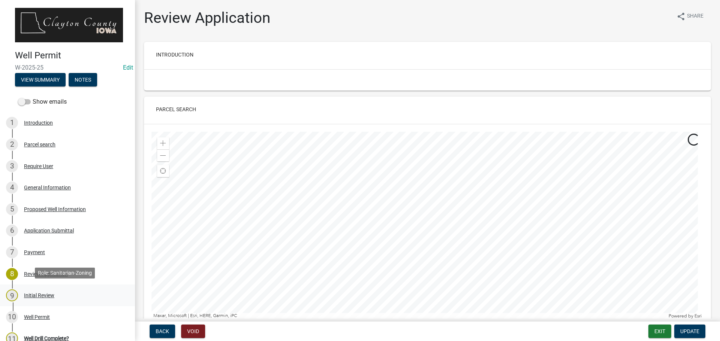
click at [34, 290] on div "9 Initial Review" at bounding box center [64, 296] width 117 height 12
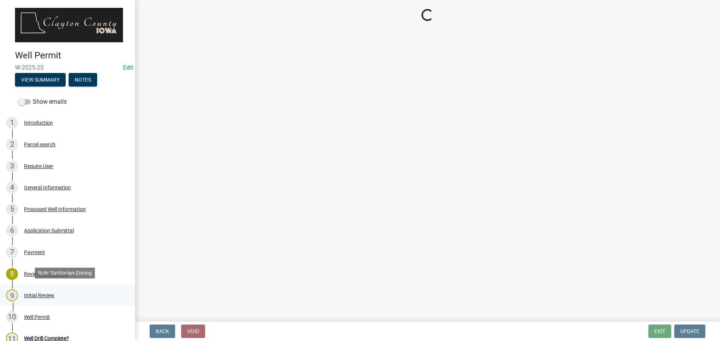
select select "41ff415c-e69d-4efe-9870-abb05f229412"
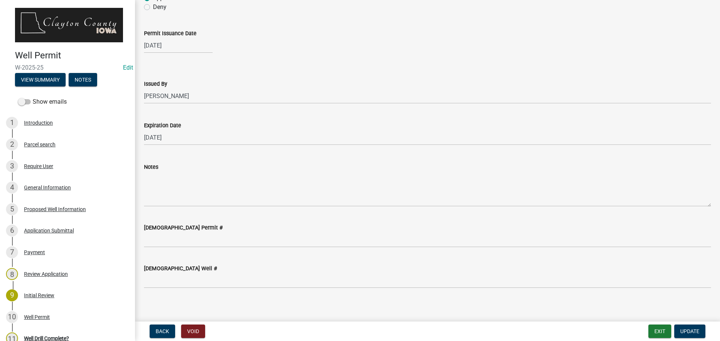
scroll to position [71, 0]
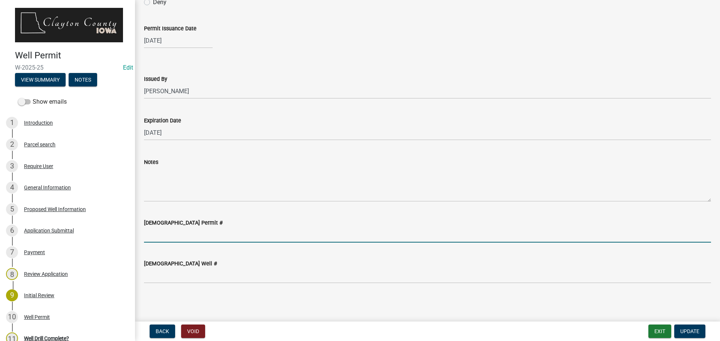
click at [182, 236] on input "[DEMOGRAPHIC_DATA] Permit #" at bounding box center [427, 235] width 567 height 15
type input "64969"
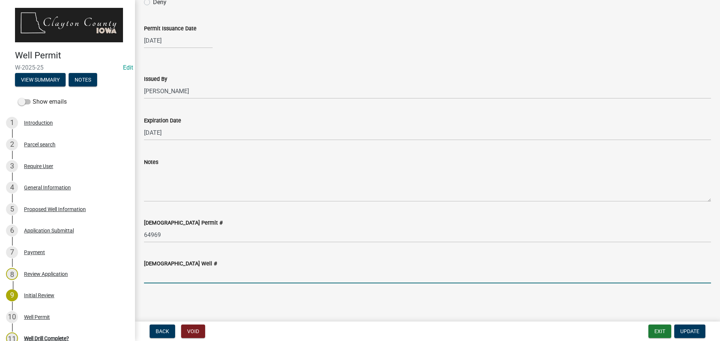
click at [180, 276] on input "[DEMOGRAPHIC_DATA] Well #" at bounding box center [427, 275] width 567 height 15
type input "2241207"
click at [688, 330] on span "Update" at bounding box center [689, 332] width 19 height 6
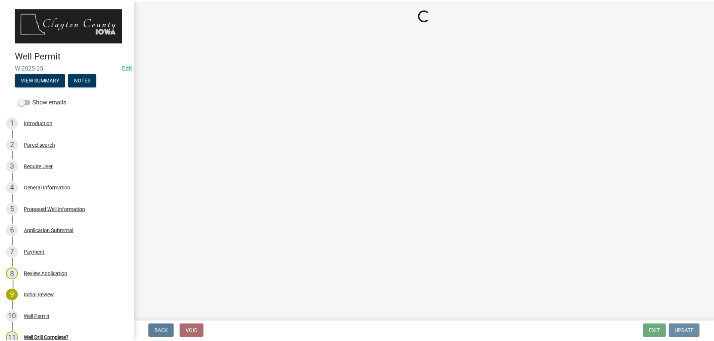
scroll to position [0, 0]
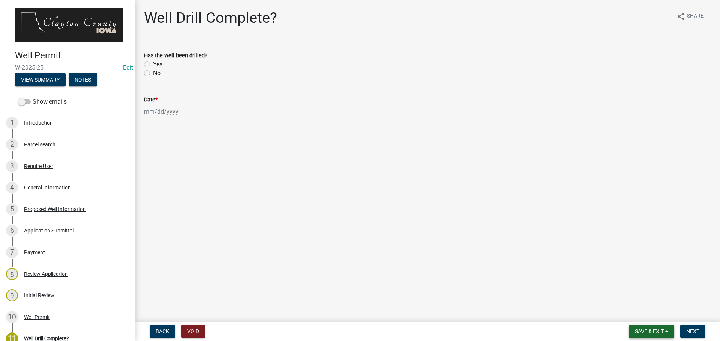
click at [663, 328] on button "Save & Exit" at bounding box center [651, 331] width 45 height 13
click at [646, 311] on button "Save & Exit" at bounding box center [644, 312] width 60 height 18
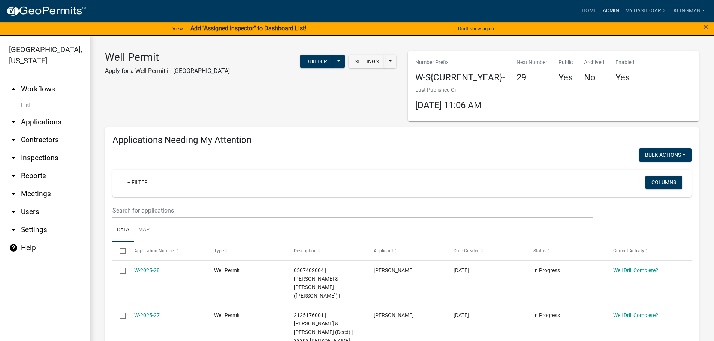
click at [614, 11] on link "Admin" at bounding box center [611, 11] width 22 height 14
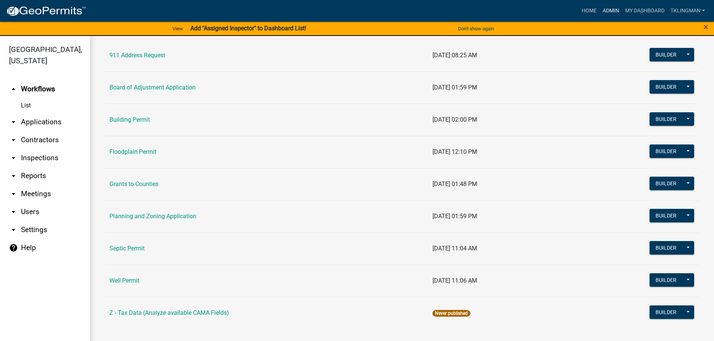
scroll to position [35, 0]
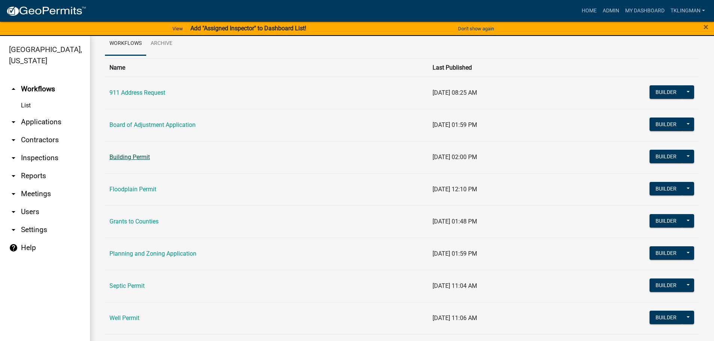
click at [118, 156] on link "Building Permit" at bounding box center [129, 157] width 40 height 7
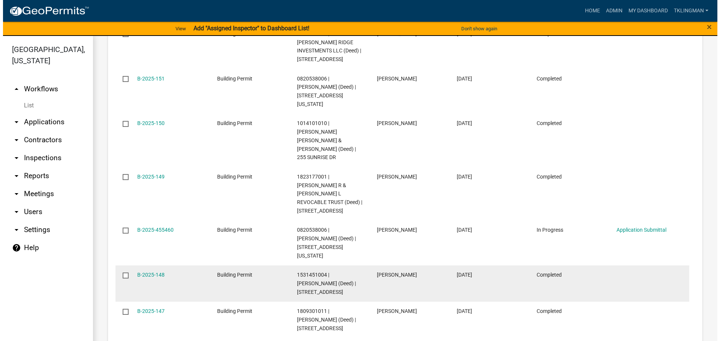
scroll to position [509, 0]
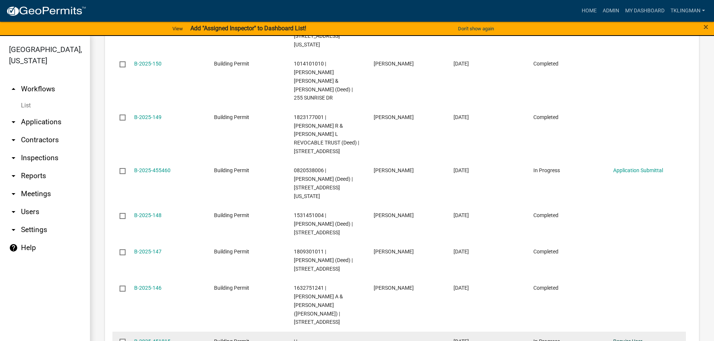
click at [636, 339] on link "Require User" at bounding box center [627, 342] width 29 height 6
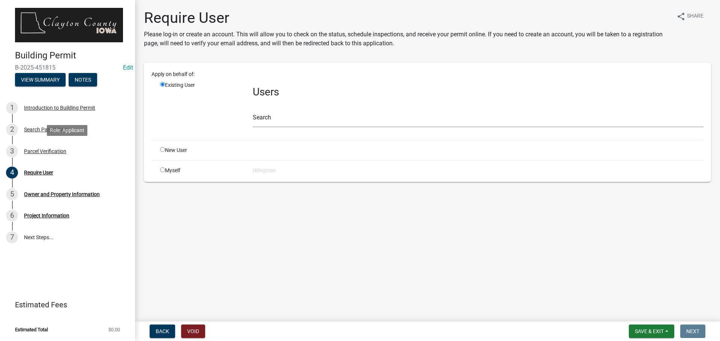
click at [60, 151] on div "Parcel Verification" at bounding box center [45, 151] width 42 height 5
